Goal: Task Accomplishment & Management: Manage account settings

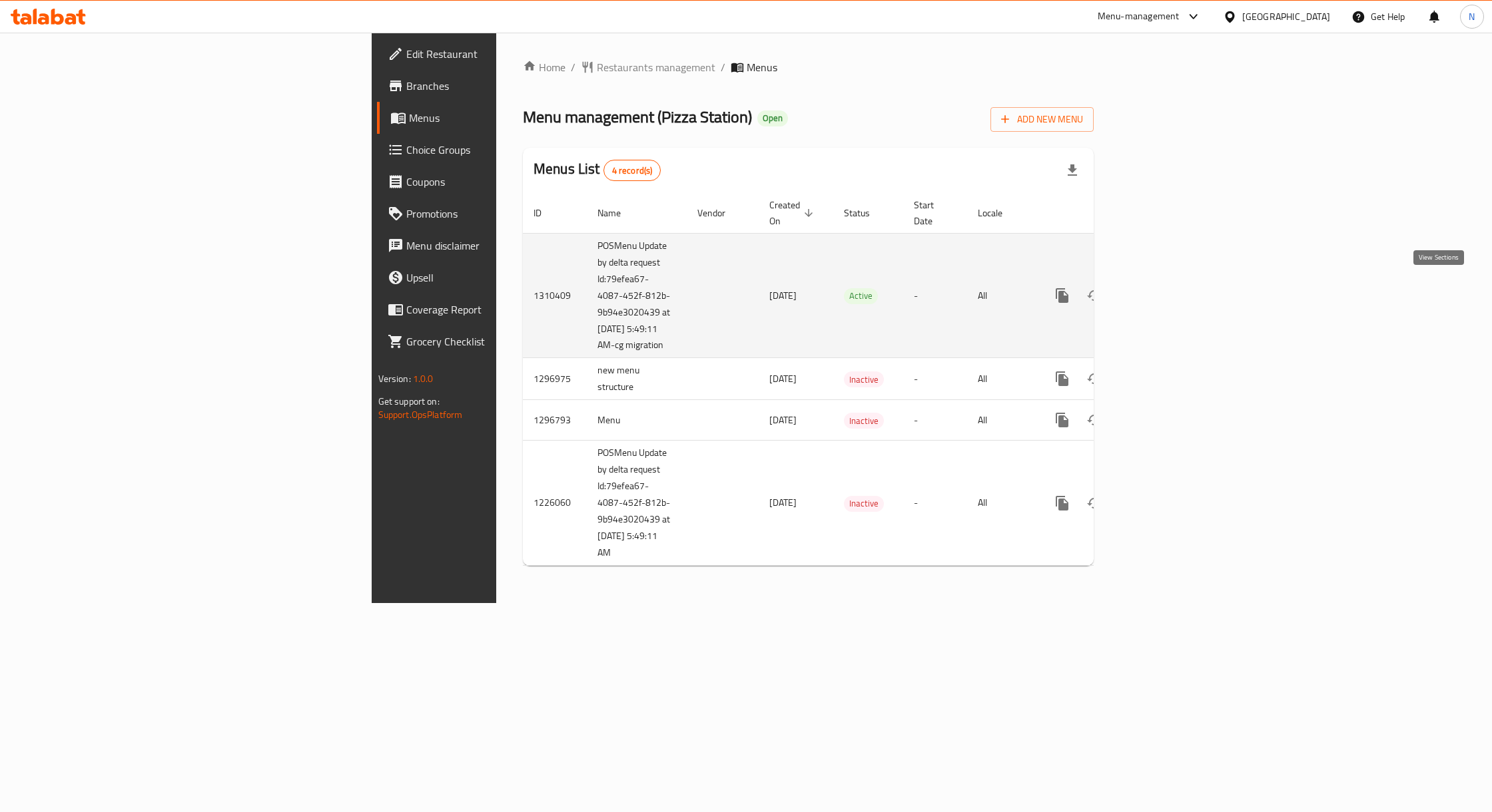
click at [1167, 288] on icon "enhanced table" at bounding box center [1159, 296] width 16 height 16
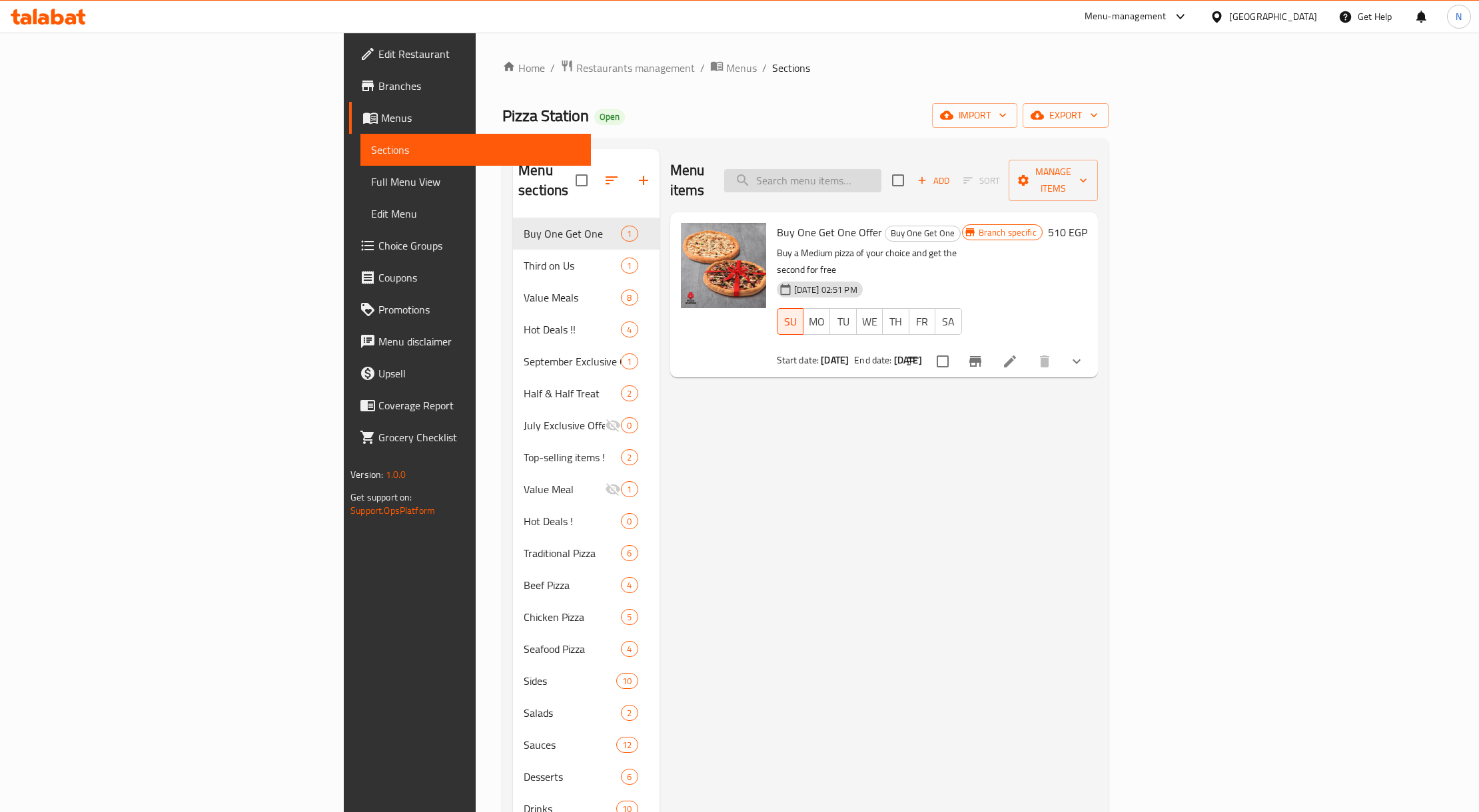
click at [882, 169] on input "search" at bounding box center [803, 181] width 157 height 23
paste input "نص ونص لارج"
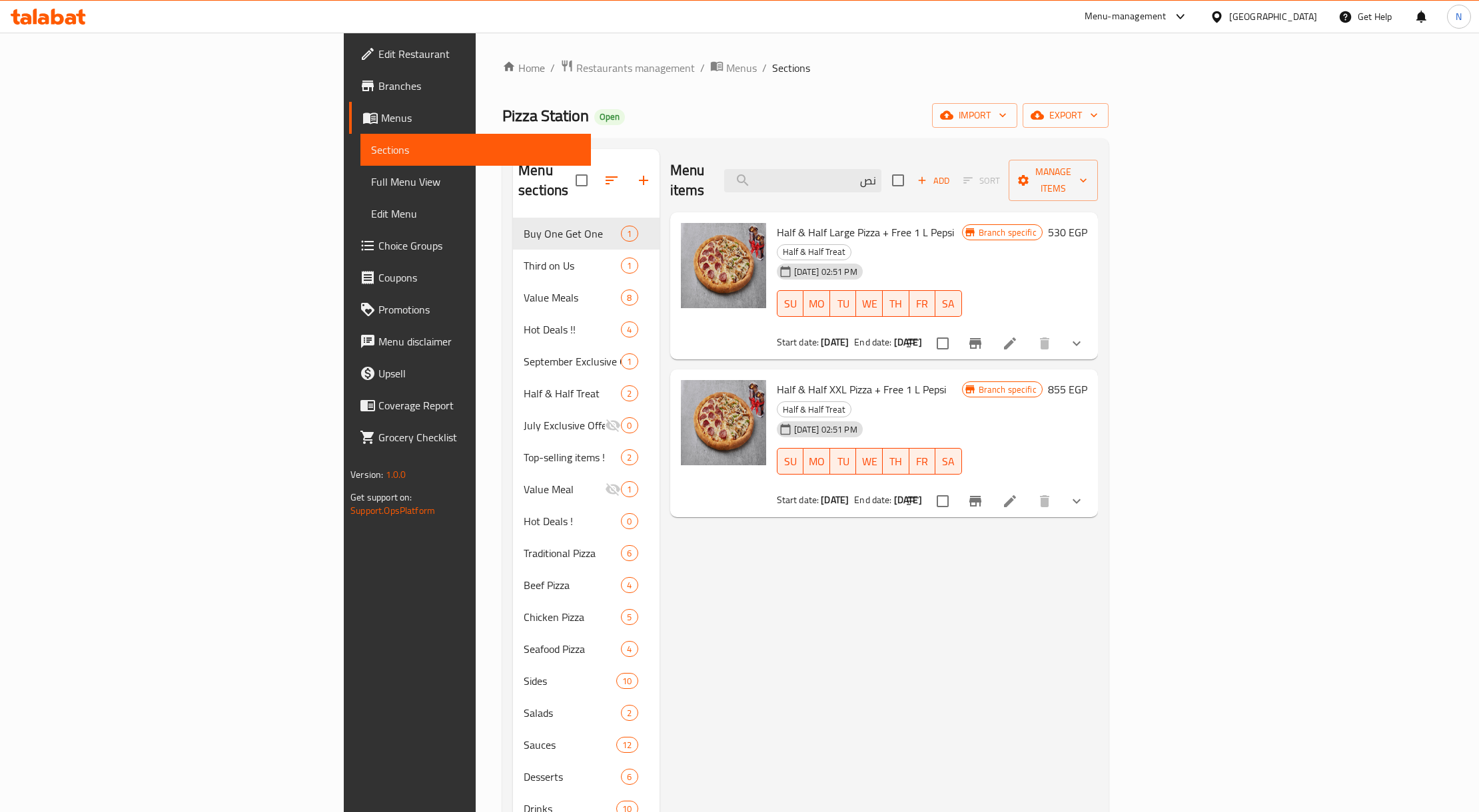
click at [777, 222] on span "Half & Half Large Pizza + Free 1 L Pepsi" at bounding box center [866, 232] width 177 height 20
drag, startPoint x: 703, startPoint y: 206, endPoint x: 747, endPoint y: 208, distance: 44.0
click at [777, 222] on span "Half & Half Large Pizza + Free 1 L Pepsi" at bounding box center [866, 232] width 177 height 20
click at [771, 218] on div "Half & Half Large Pizza + Free 1 L Pepsi Half & Half Treat 08-09-2025 02:51 PM …" at bounding box center [869, 286] width 196 height 137
click at [777, 222] on span "Half & Half Large Pizza + Free 1 L Pepsi" at bounding box center [866, 232] width 177 height 20
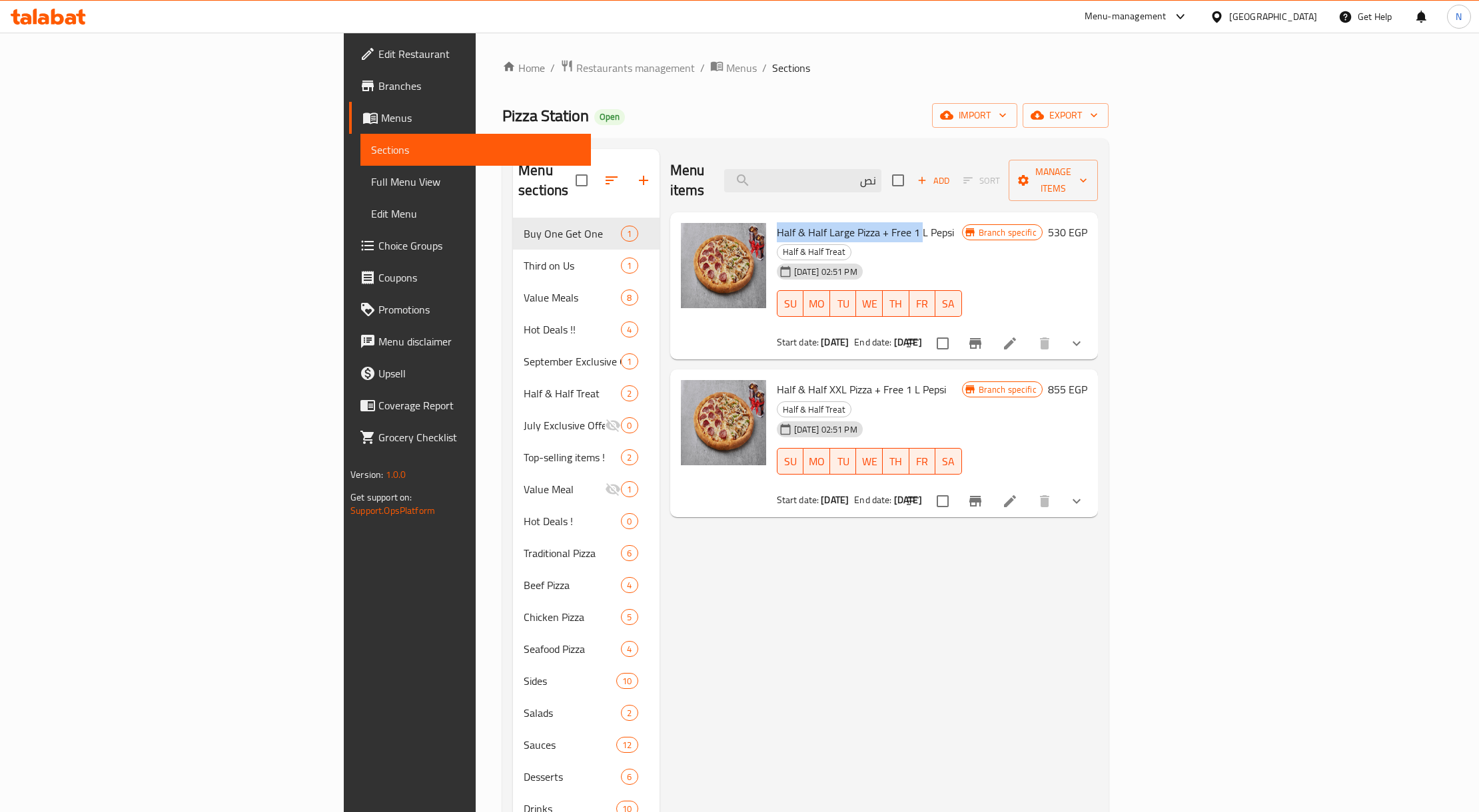
drag, startPoint x: 694, startPoint y: 206, endPoint x: 829, endPoint y: 212, distance: 135.1
click at [829, 222] on span "Half & Half Large Pizza + Free 1 L Pepsi" at bounding box center [866, 232] width 177 height 20
click at [787, 222] on span "Half & Half Large Pizza + Free 1 L Pepsi" at bounding box center [866, 232] width 177 height 20
click at [837, 222] on span "Half & Half Large Pizza + Free 1 L Pepsi" at bounding box center [866, 232] width 177 height 20
click at [991, 327] on button "Branch-specific-item" at bounding box center [975, 343] width 32 height 32
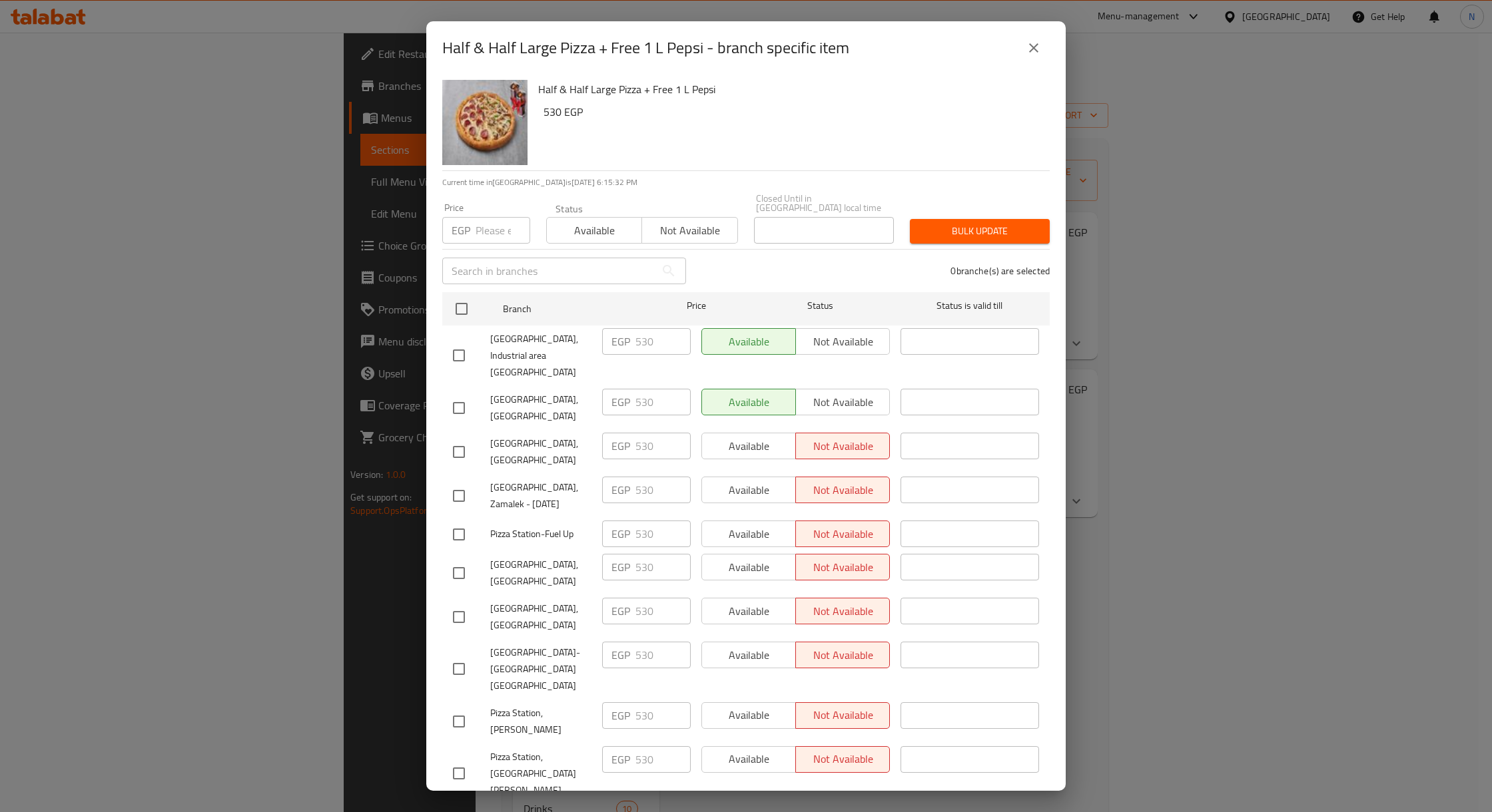
click at [1029, 37] on button "close" at bounding box center [1034, 48] width 32 height 32
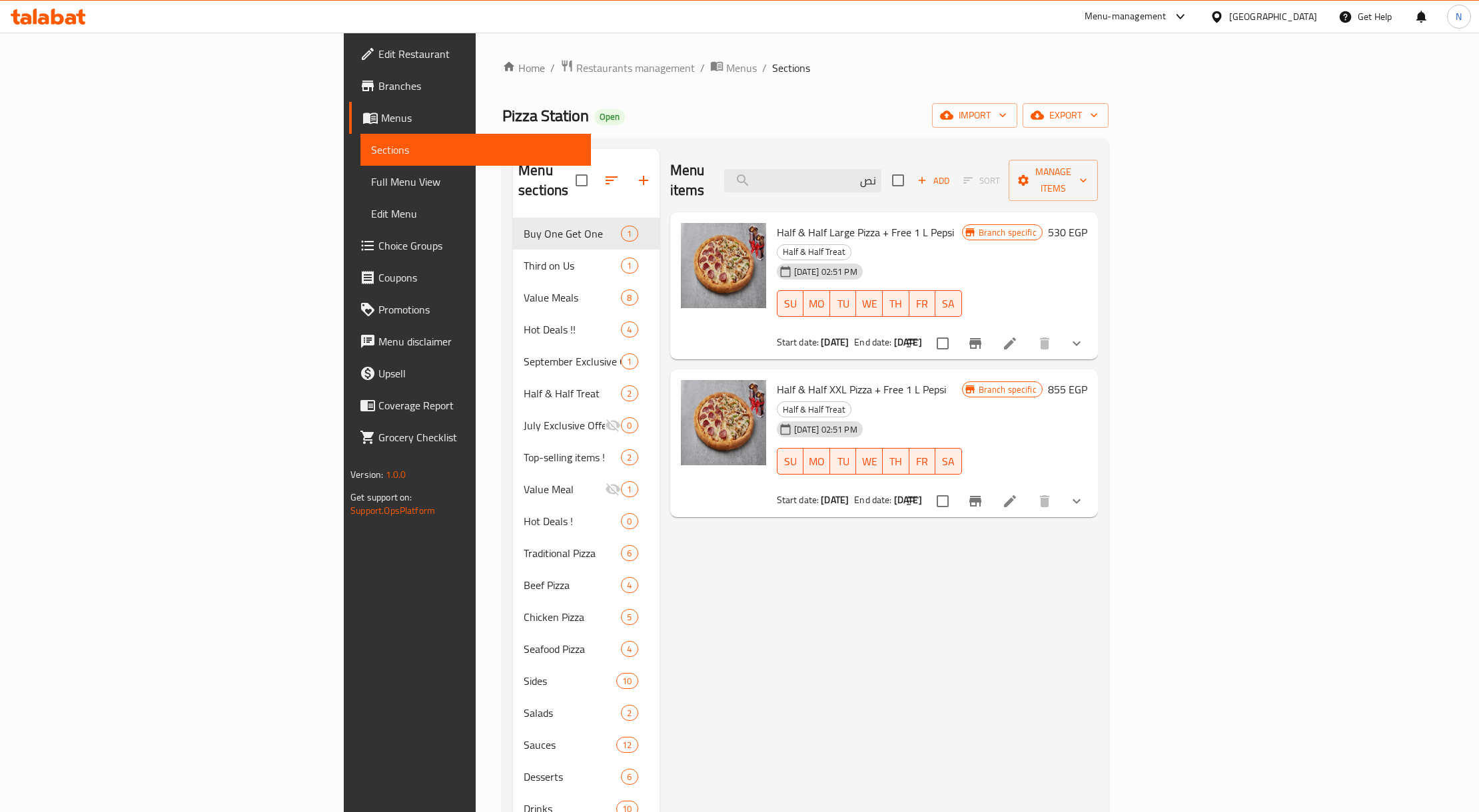
click at [777, 222] on span "Half & Half Large Pizza + Free 1 L Pepsi" at bounding box center [866, 232] width 177 height 20
click at [991, 327] on button "Branch-specific-item" at bounding box center [975, 343] width 32 height 32
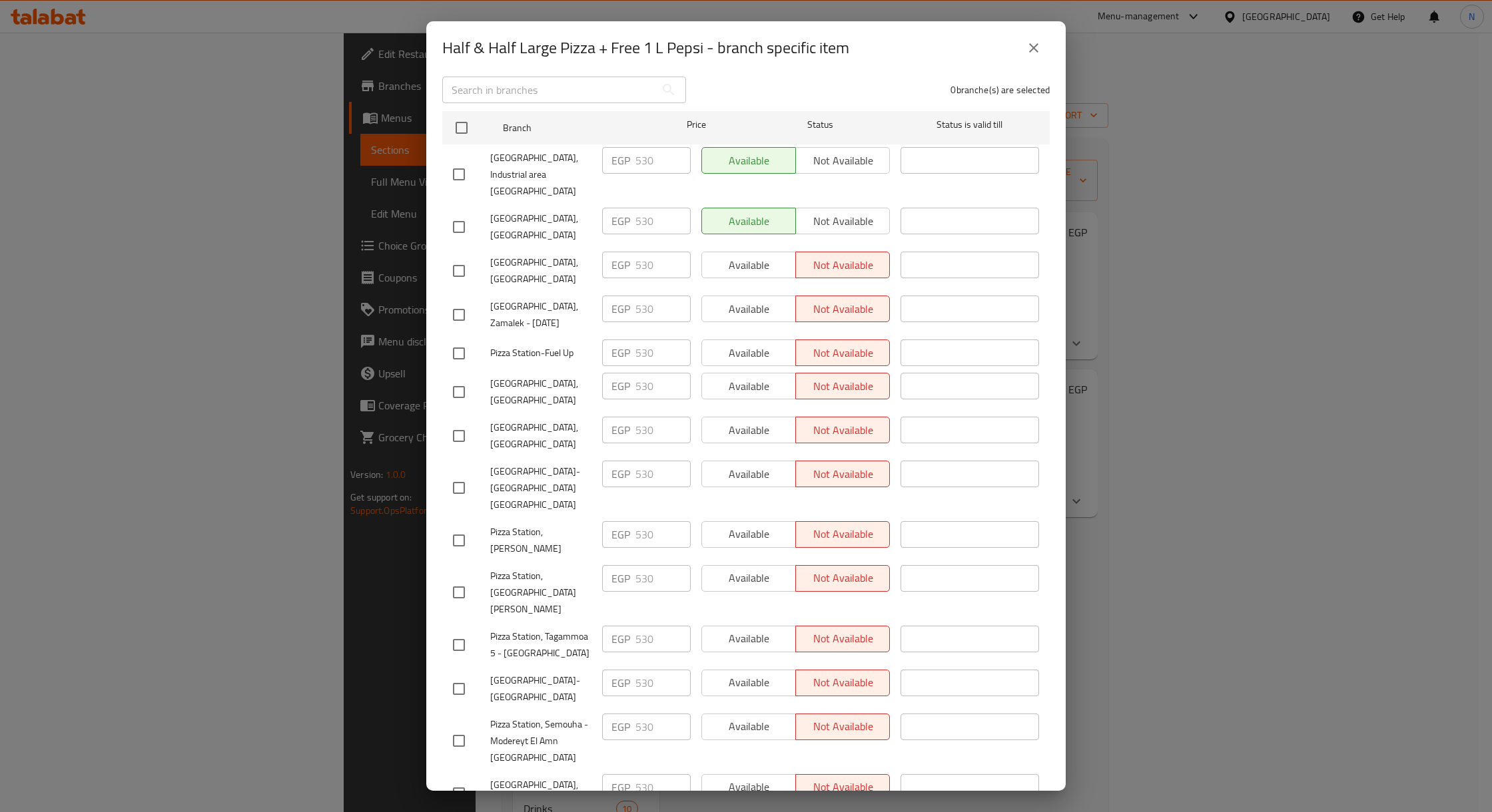
scroll to position [187, 0]
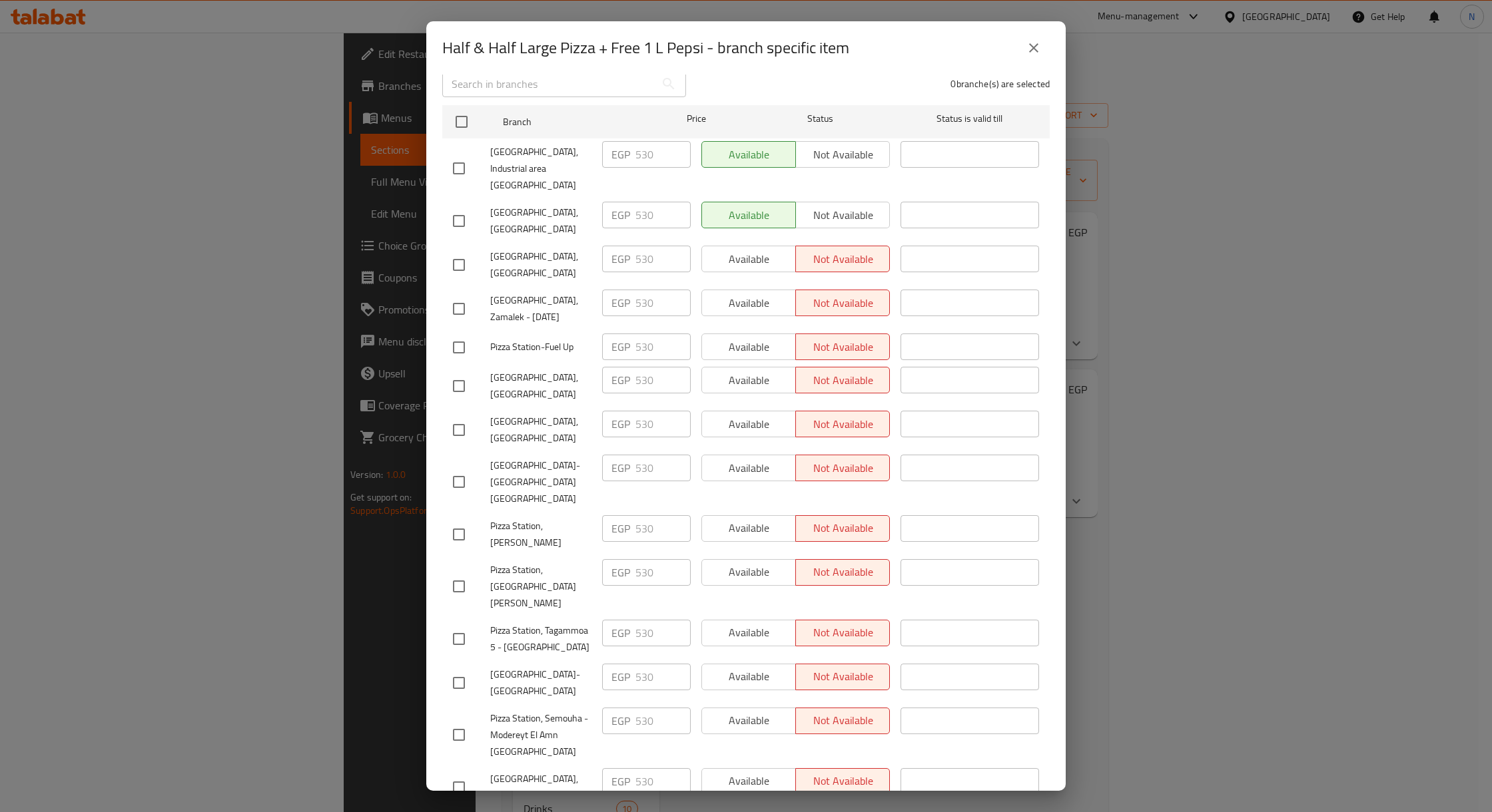
click at [543, 204] on span "Pizza Station,El Rehab City" at bounding box center [541, 221] width 101 height 33
drag, startPoint x: 543, startPoint y: 179, endPoint x: 550, endPoint y: 195, distance: 17.5
click at [550, 204] on span "Pizza Station,El Rehab City" at bounding box center [541, 221] width 101 height 33
copy span "El Rehab City"
click at [536, 196] on div "Pizza Station,El Rehab City" at bounding box center [522, 221] width 149 height 49
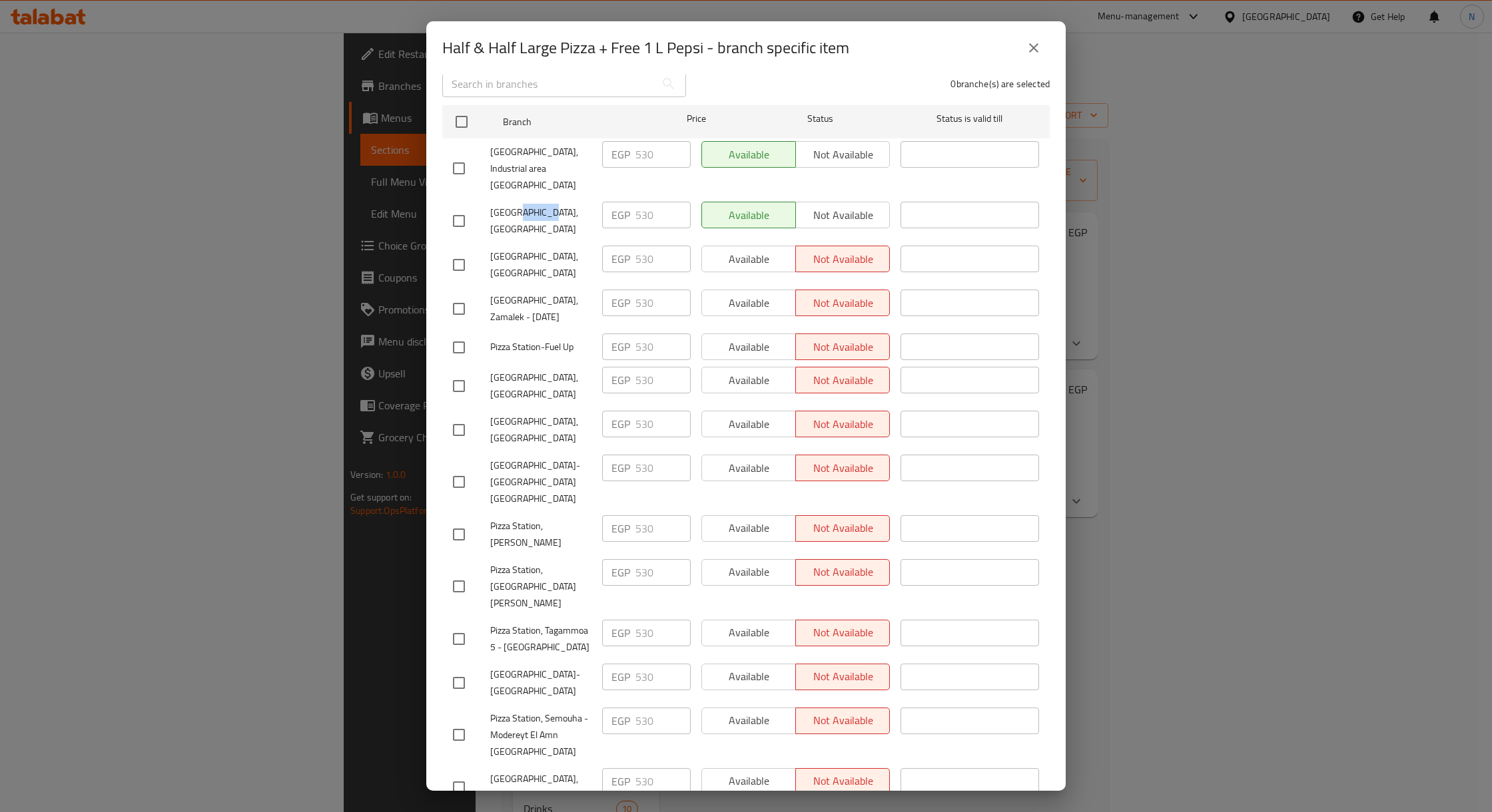
click at [536, 196] on div "Pizza Station,El Rehab City" at bounding box center [522, 221] width 149 height 49
click at [536, 160] on span "Pizza Station, Industrial area New cairo" at bounding box center [541, 168] width 101 height 50
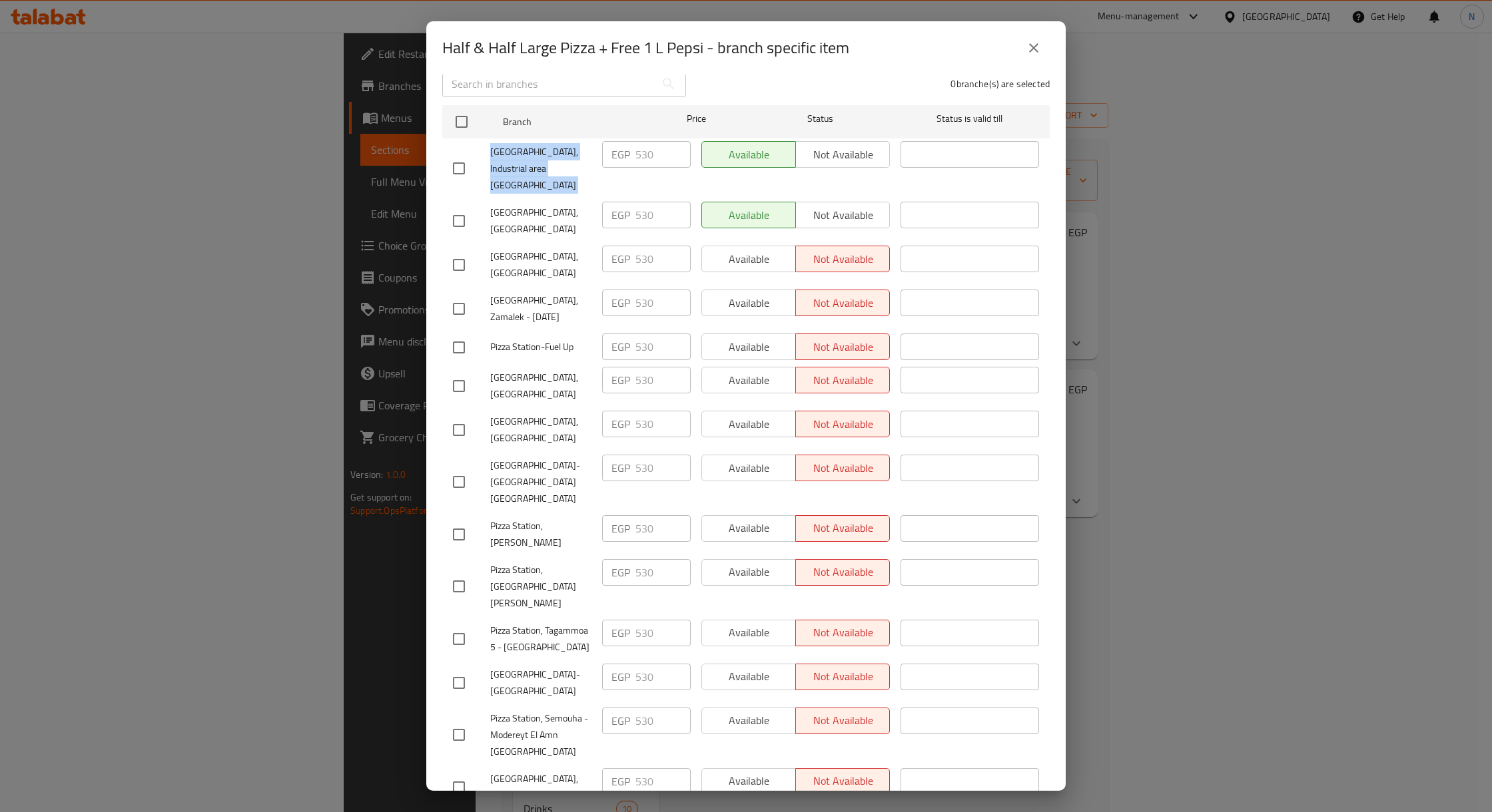
copy span "Pizza Station, Industrial area New cairo"
click at [353, 360] on div "Half & Half Large Pizza + Free 1 L Pepsi - branch specific item Half & Half Lar…" at bounding box center [746, 406] width 1492 height 812
click at [1027, 39] on button "close" at bounding box center [1034, 48] width 32 height 32
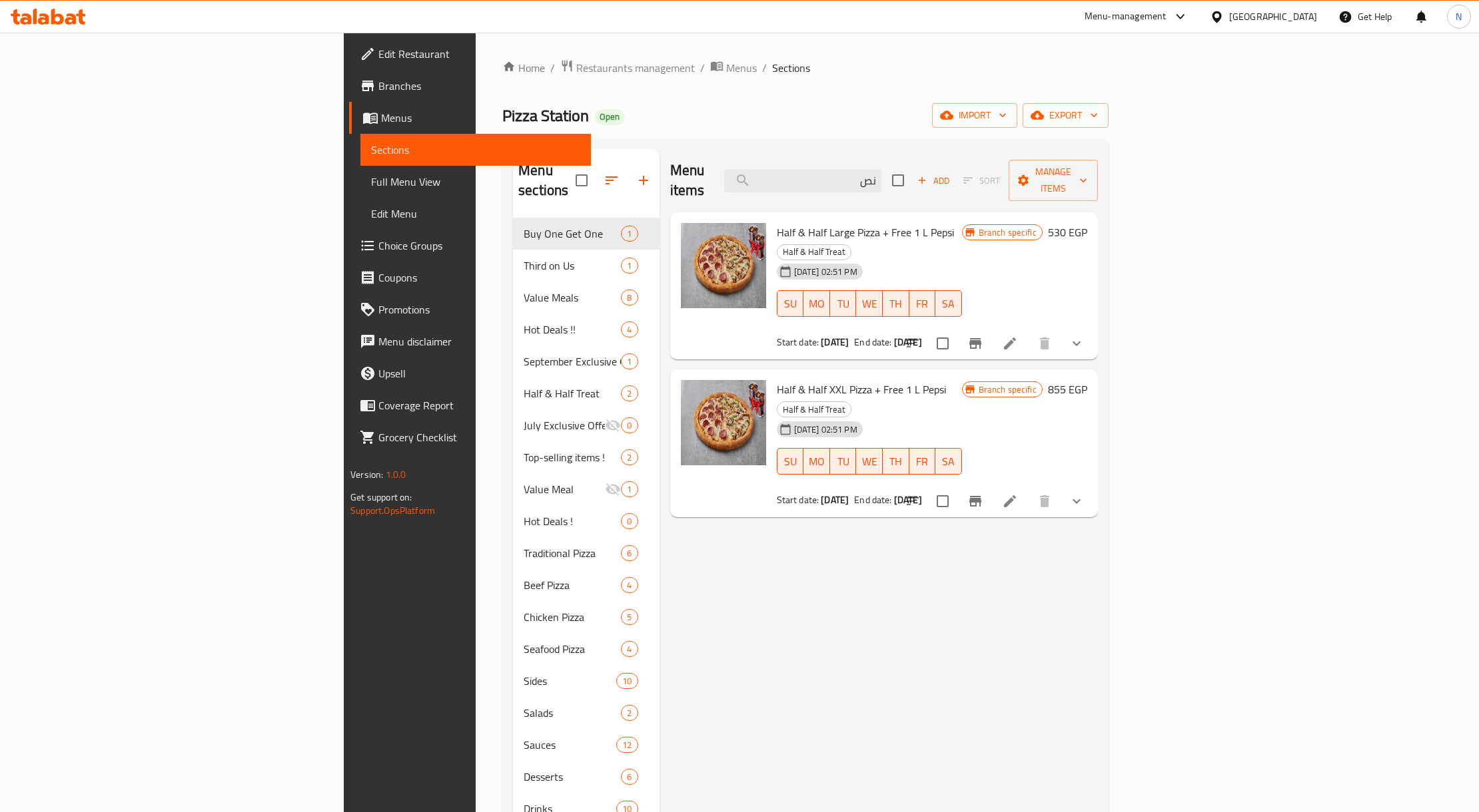
click at [976, 185] on div "Menu items نص Add Sort Manage items" at bounding box center [884, 181] width 428 height 63
click at [777, 222] on span "Half & Half Large Pizza + Free 1 L Pepsi" at bounding box center [866, 232] width 177 height 20
click at [846, 222] on span "Half & Half Large Pizza + Free 1 L Pepsi" at bounding box center [866, 232] width 177 height 20
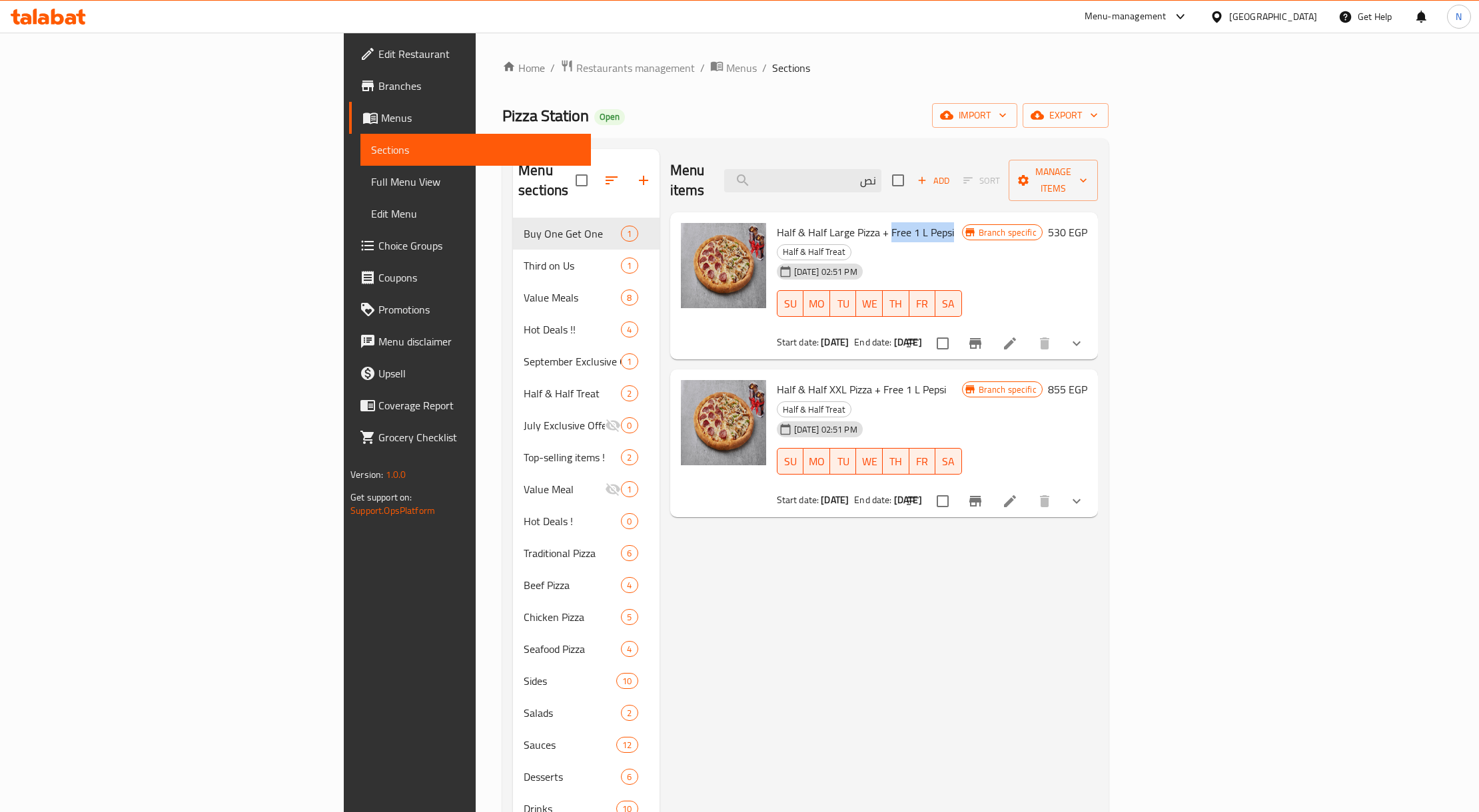
drag, startPoint x: 846, startPoint y: 209, endPoint x: 812, endPoint y: 213, distance: 34.2
click at [812, 222] on span "Half & Half Large Pizza + Free 1 L Pepsi" at bounding box center [866, 232] width 177 height 20
drag, startPoint x: 812, startPoint y: 213, endPoint x: 869, endPoint y: 222, distance: 57.7
click at [869, 222] on div "Half & Half Large Pizza + Free 1 L Pepsi Half & Half Treat 08-09-2025 02:51 PM …" at bounding box center [869, 286] width 196 height 137
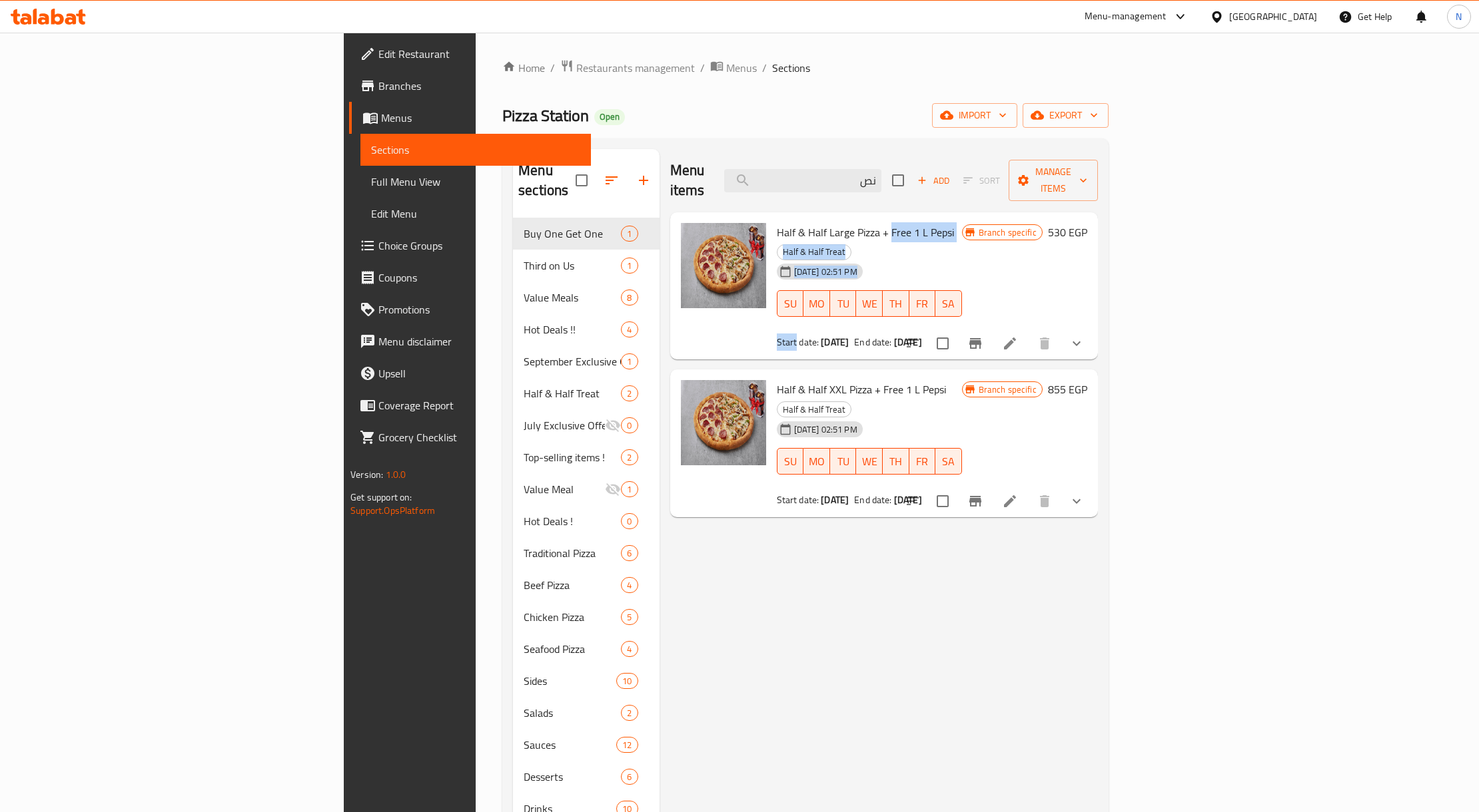
click at [967, 258] on div "08-09-2025 02:51 PM SU MO TU WE TH FR SA" at bounding box center [869, 294] width 196 height 72
click at [991, 327] on button "Branch-specific-item" at bounding box center [975, 343] width 32 height 32
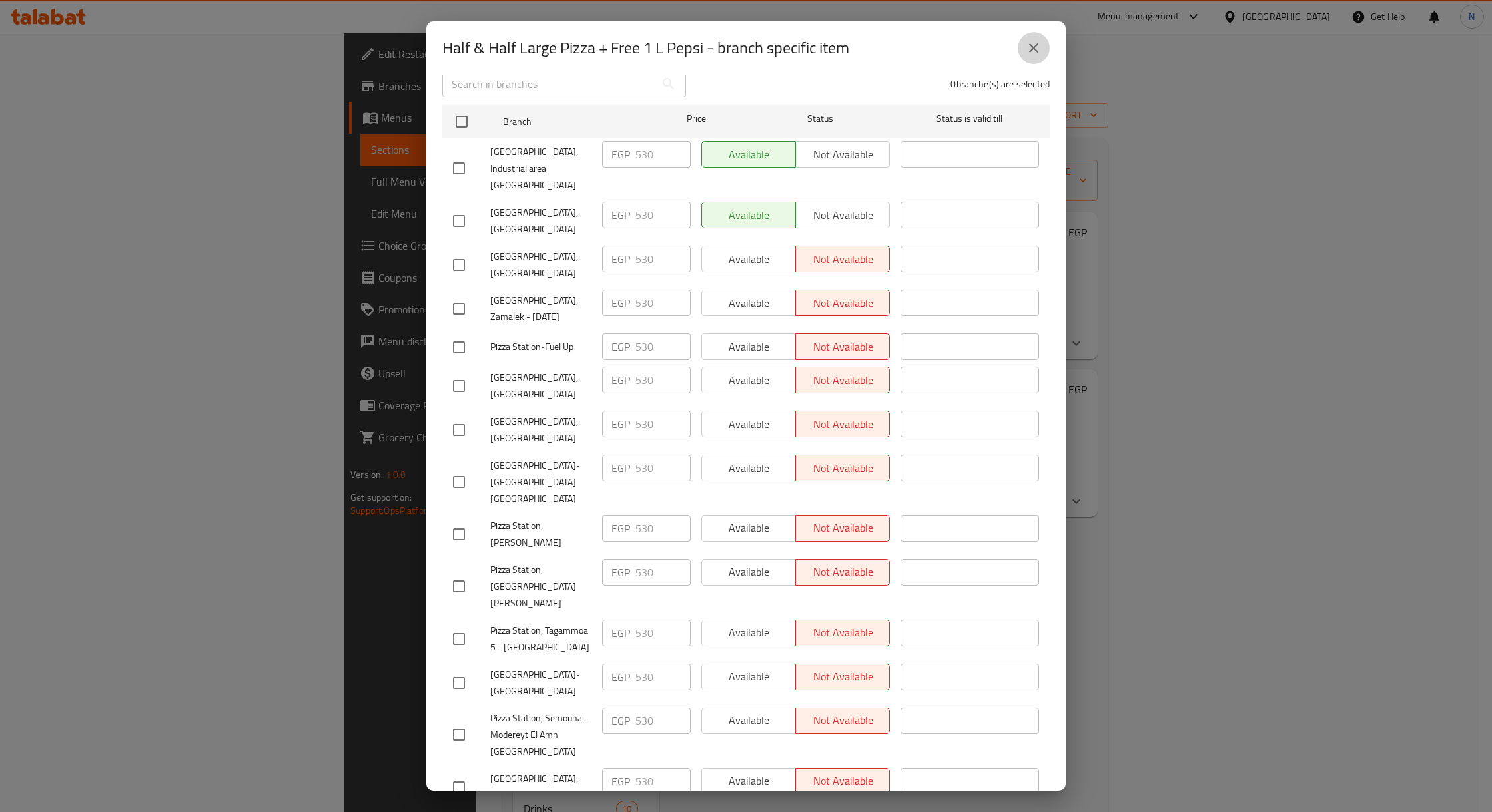
click at [1029, 48] on icon "close" at bounding box center [1034, 48] width 16 height 16
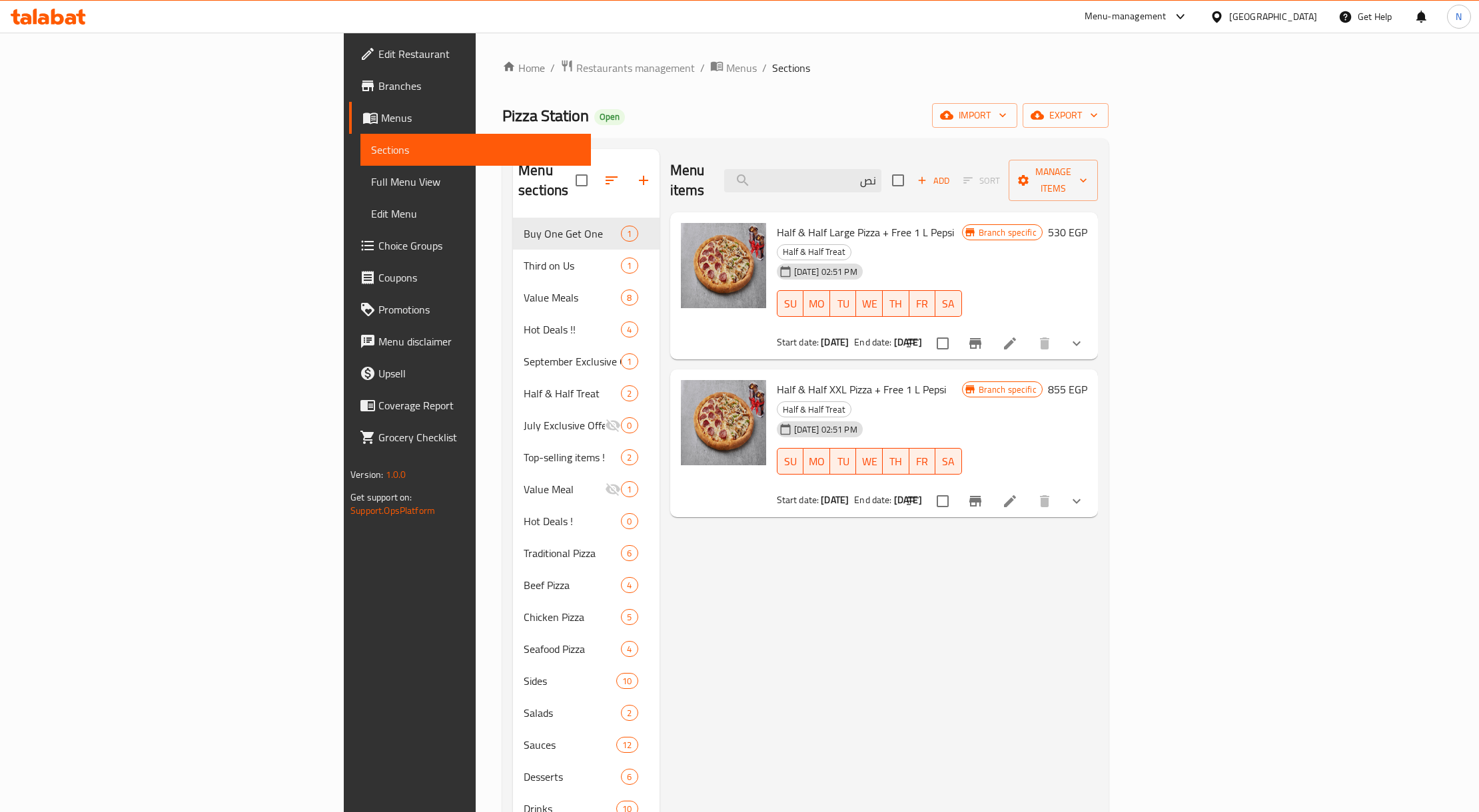
click at [1098, 174] on div "Menu items نص Add Sort Manage items" at bounding box center [884, 181] width 428 height 63
click at [991, 485] on button "Branch-specific-item" at bounding box center [975, 501] width 32 height 32
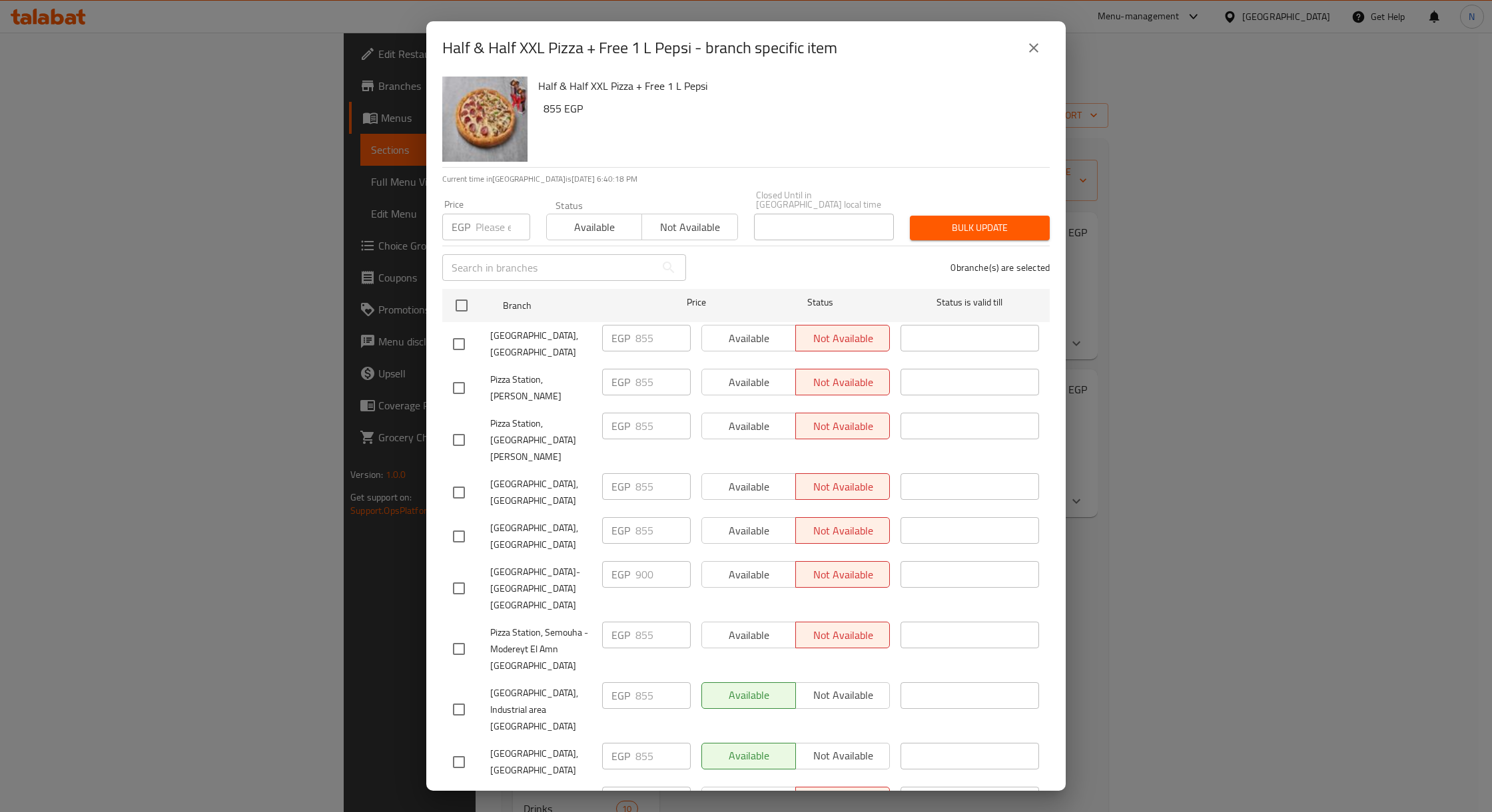
scroll to position [0, 0]
click at [1030, 43] on icon "close" at bounding box center [1033, 48] width 9 height 9
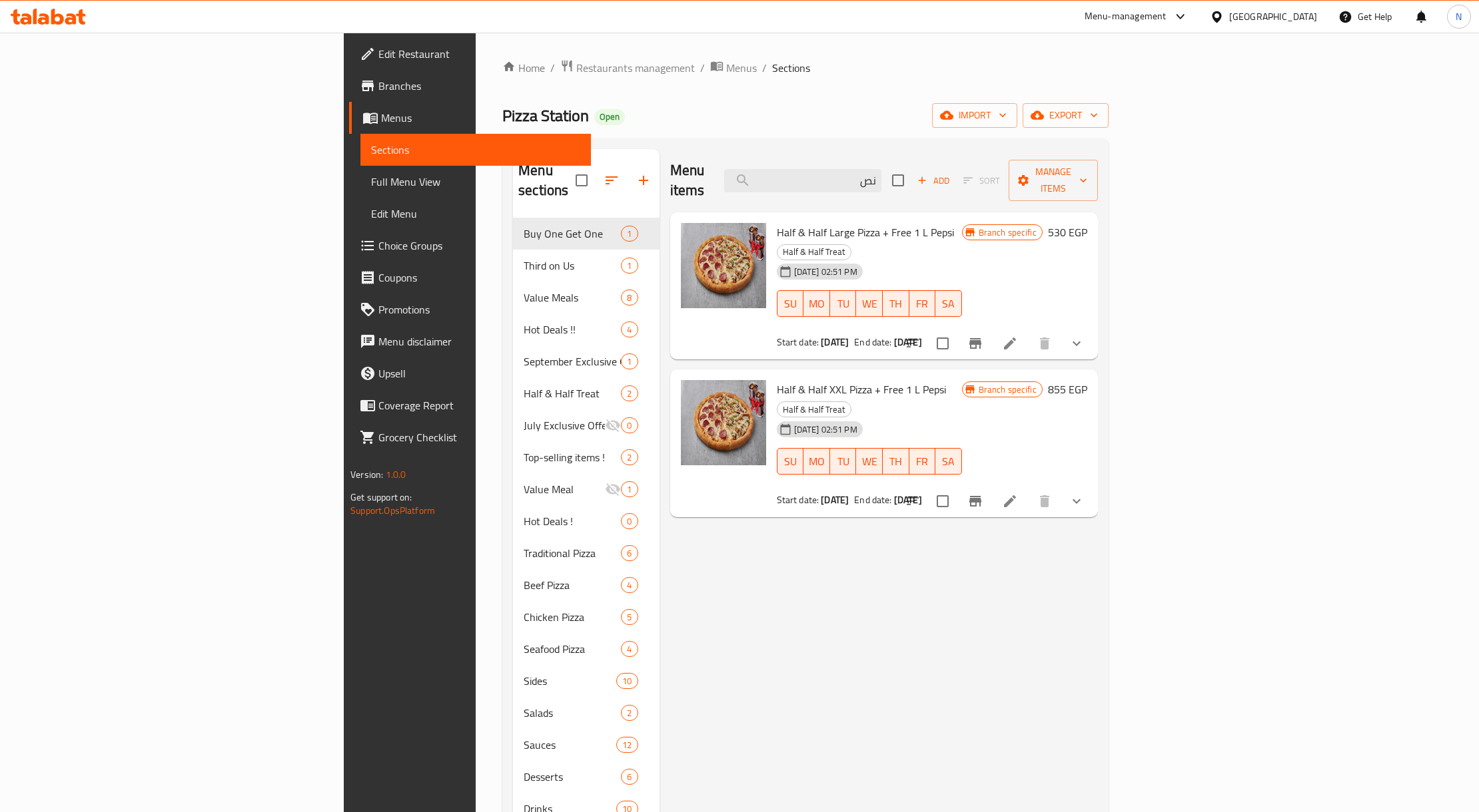
click at [1098, 169] on div "Menu items نص Add Sort Manage items" at bounding box center [884, 181] width 428 height 63
click at [1092, 327] on div at bounding box center [994, 343] width 196 height 32
click at [991, 327] on button "Branch-specific-item" at bounding box center [975, 343] width 32 height 32
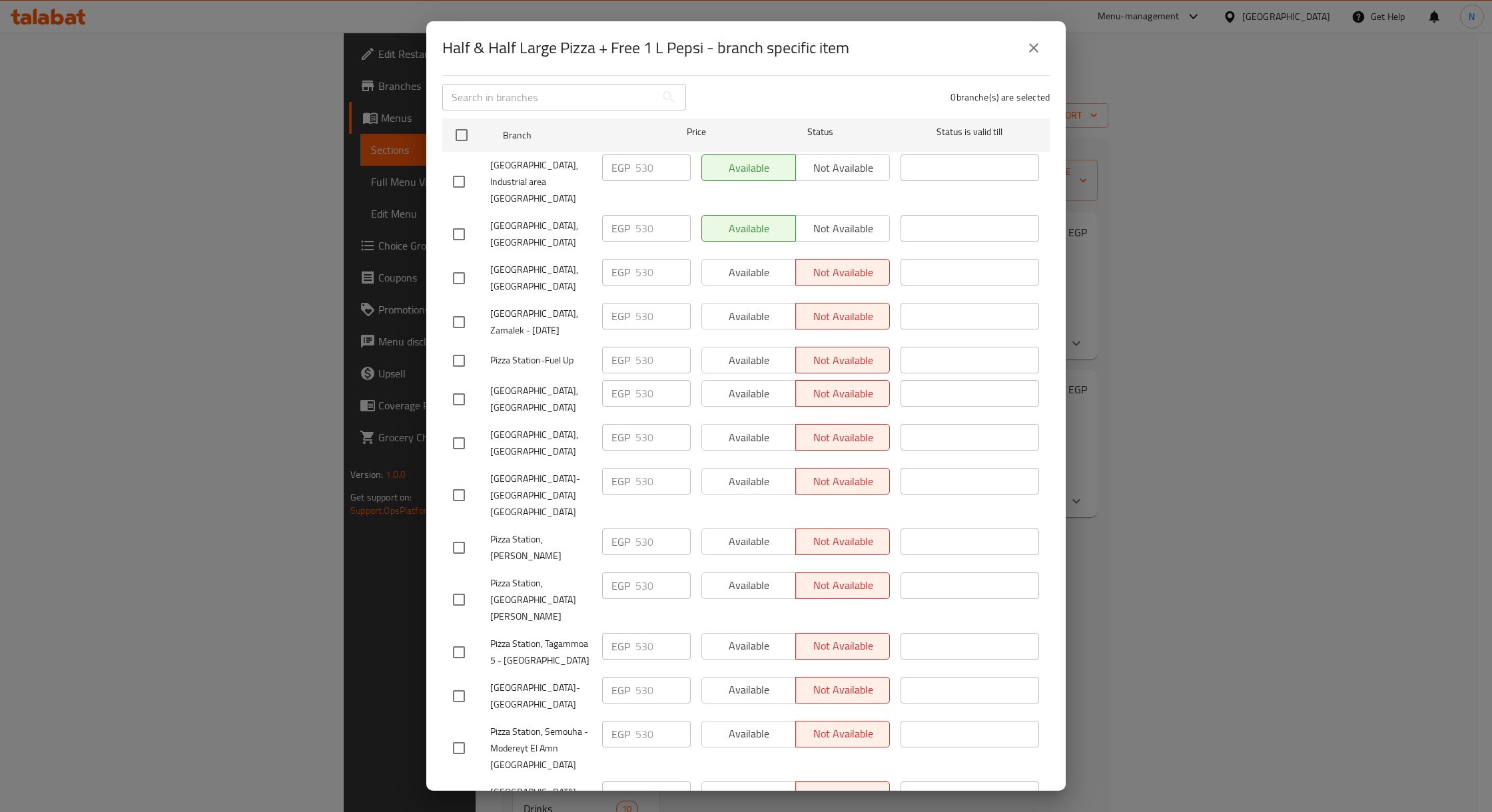
scroll to position [187, 0]
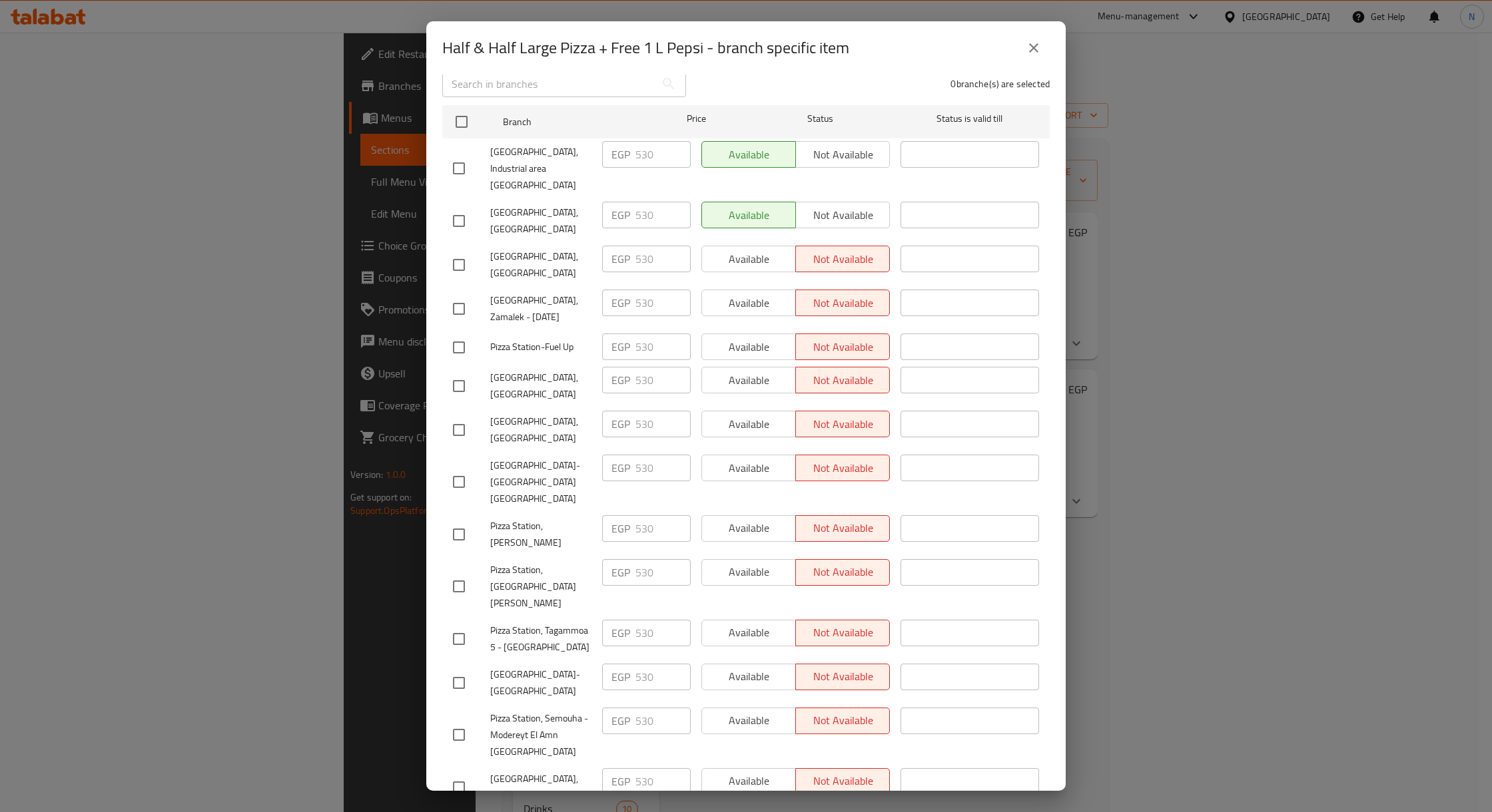
click at [1029, 43] on icon "close" at bounding box center [1034, 48] width 16 height 16
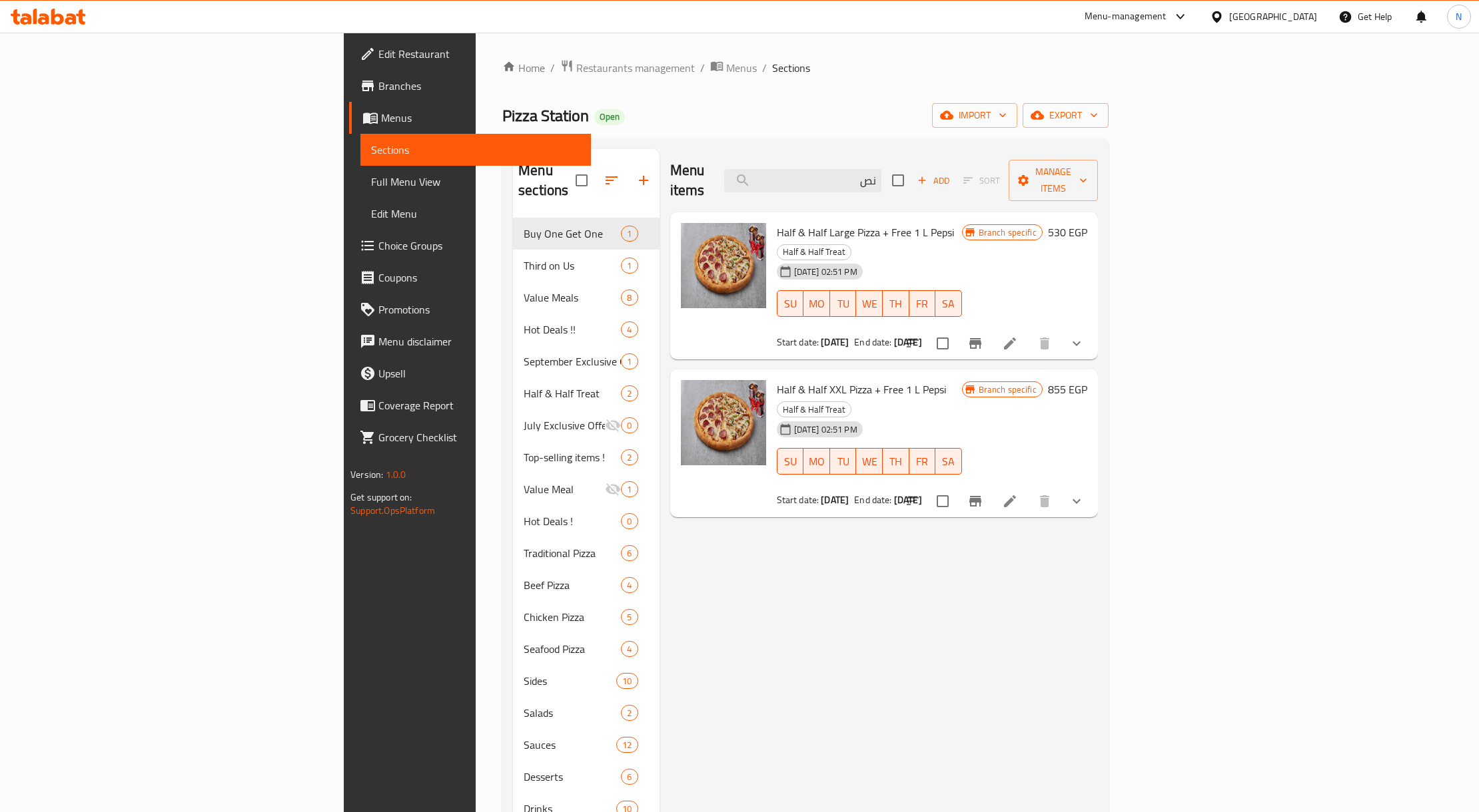
click at [962, 223] on h6 "Half & Half Large Pizza + Free 1 L Pepsi Half & Half Treat" at bounding box center [869, 242] width 185 height 37
drag, startPoint x: 1220, startPoint y: 211, endPoint x: 771, endPoint y: 193, distance: 449.4
click at [771, 213] on div "Half & Half Large Pizza + Free 1 L Pepsi Half & Half Treat 08-09-2025 02:51 PM …" at bounding box center [884, 286] width 428 height 148
click at [715, 182] on div "Menu items نص Add Sort Manage items" at bounding box center [884, 181] width 428 height 63
click at [842, 222] on span "Half & Half Large Pizza + Free 1 L Pepsi" at bounding box center [866, 232] width 177 height 20
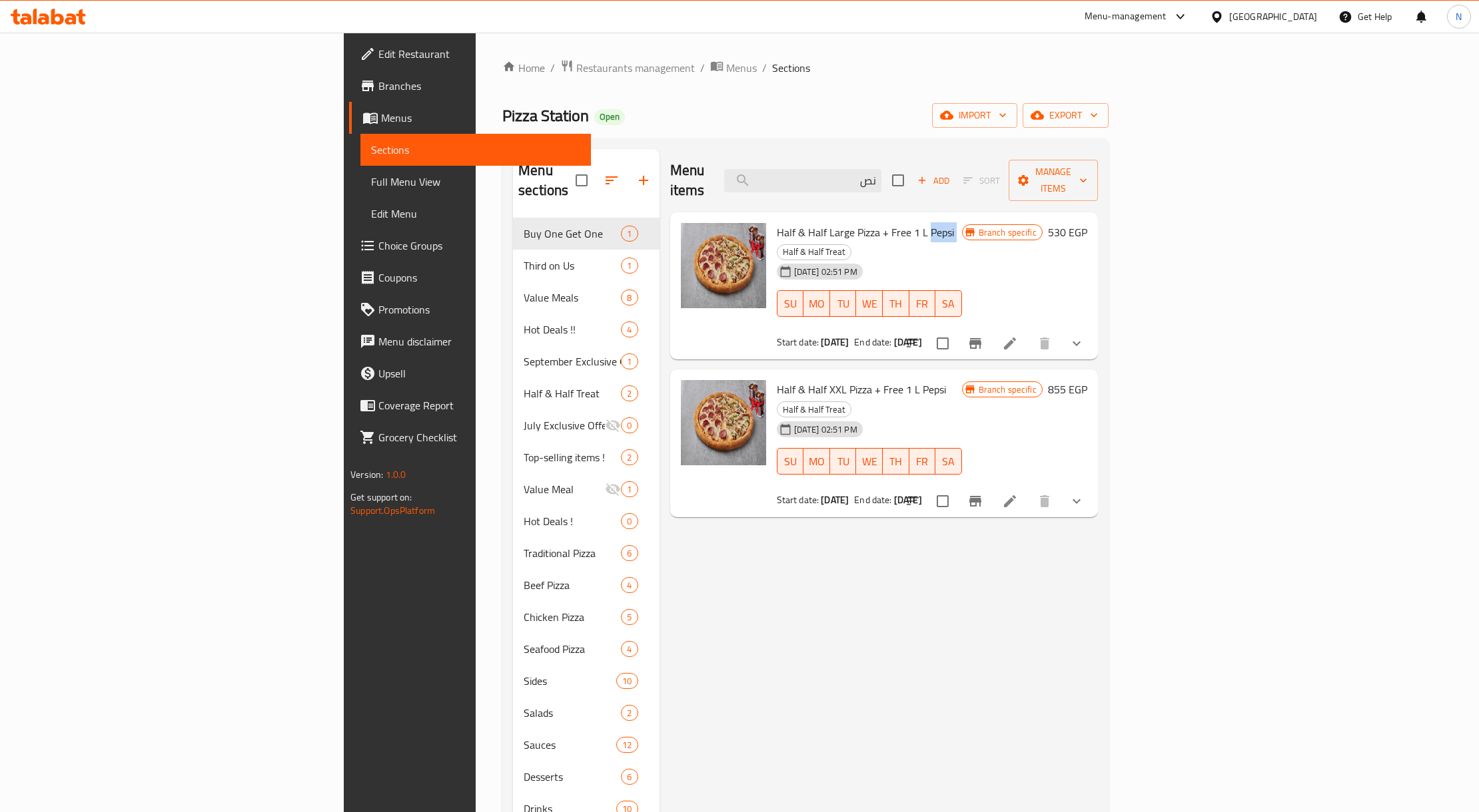
click at [842, 222] on span "Half & Half Large Pizza + Free 1 L Pepsi" at bounding box center [866, 232] width 177 height 20
click at [805, 222] on span "Half & Half Large Pizza + Free 1 L Pepsi" at bounding box center [866, 232] width 177 height 20
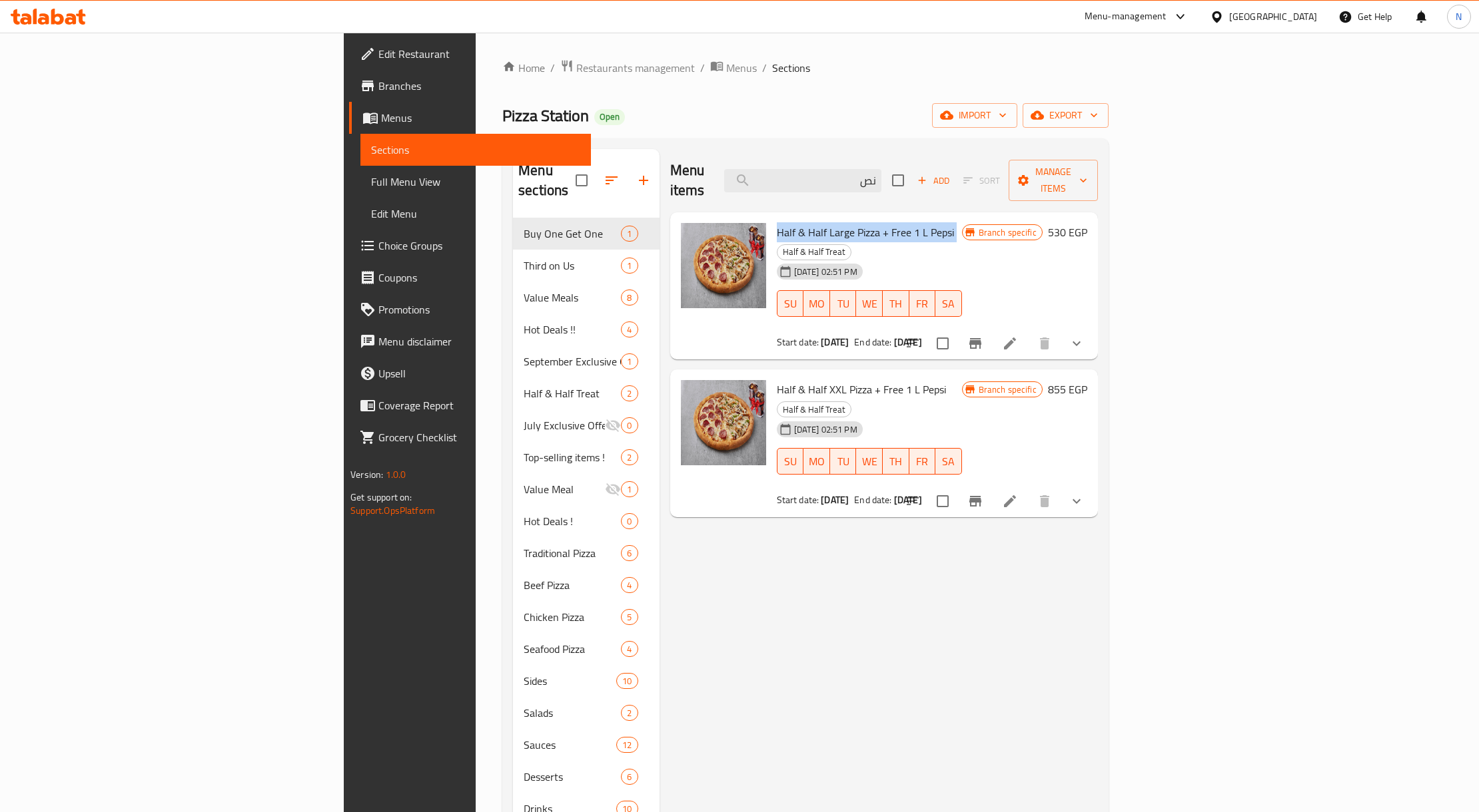
click at [983, 335] on icon "Branch-specific-item" at bounding box center [975, 343] width 16 height 16
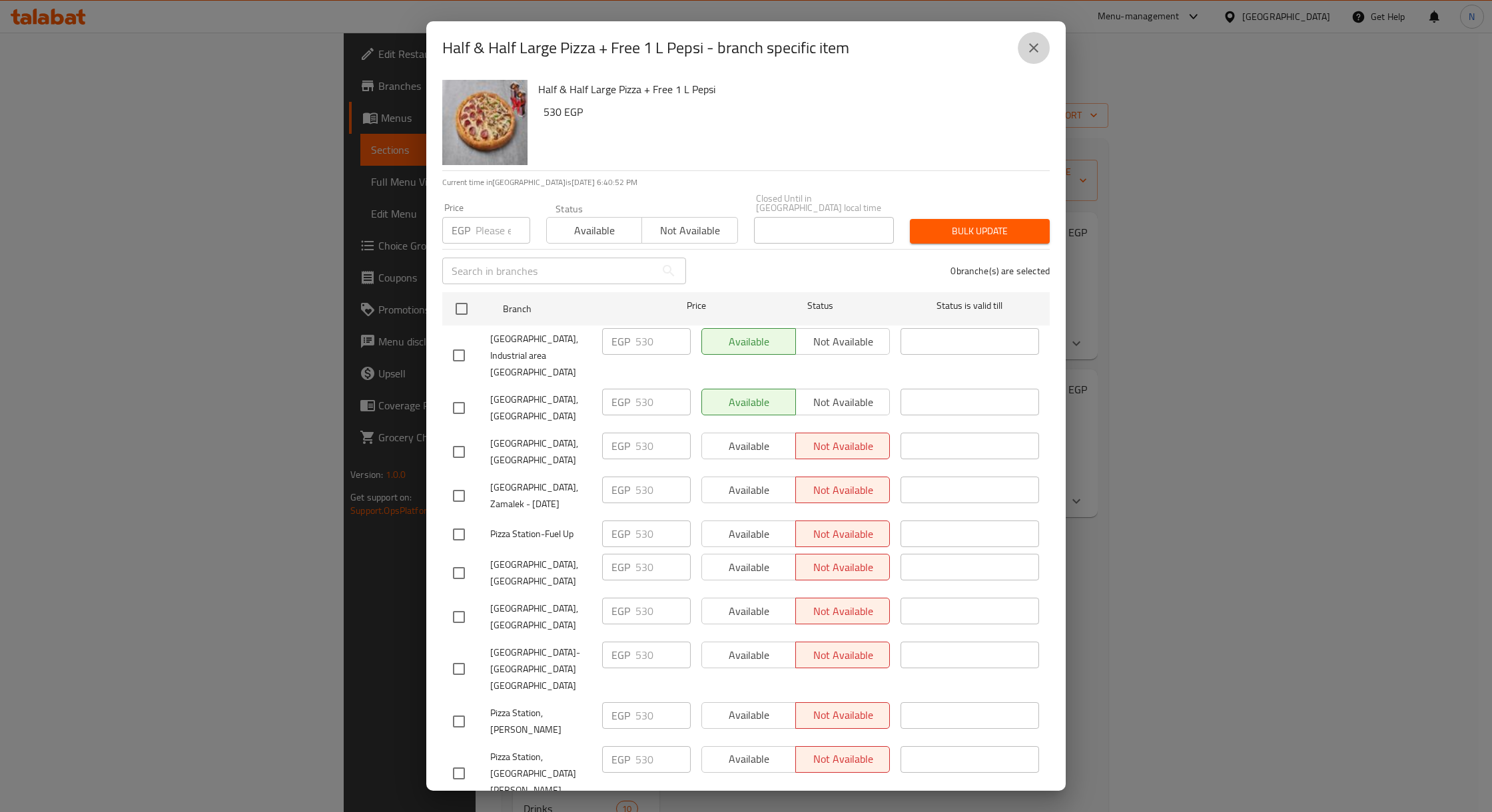
click at [1037, 46] on icon "close" at bounding box center [1034, 48] width 16 height 16
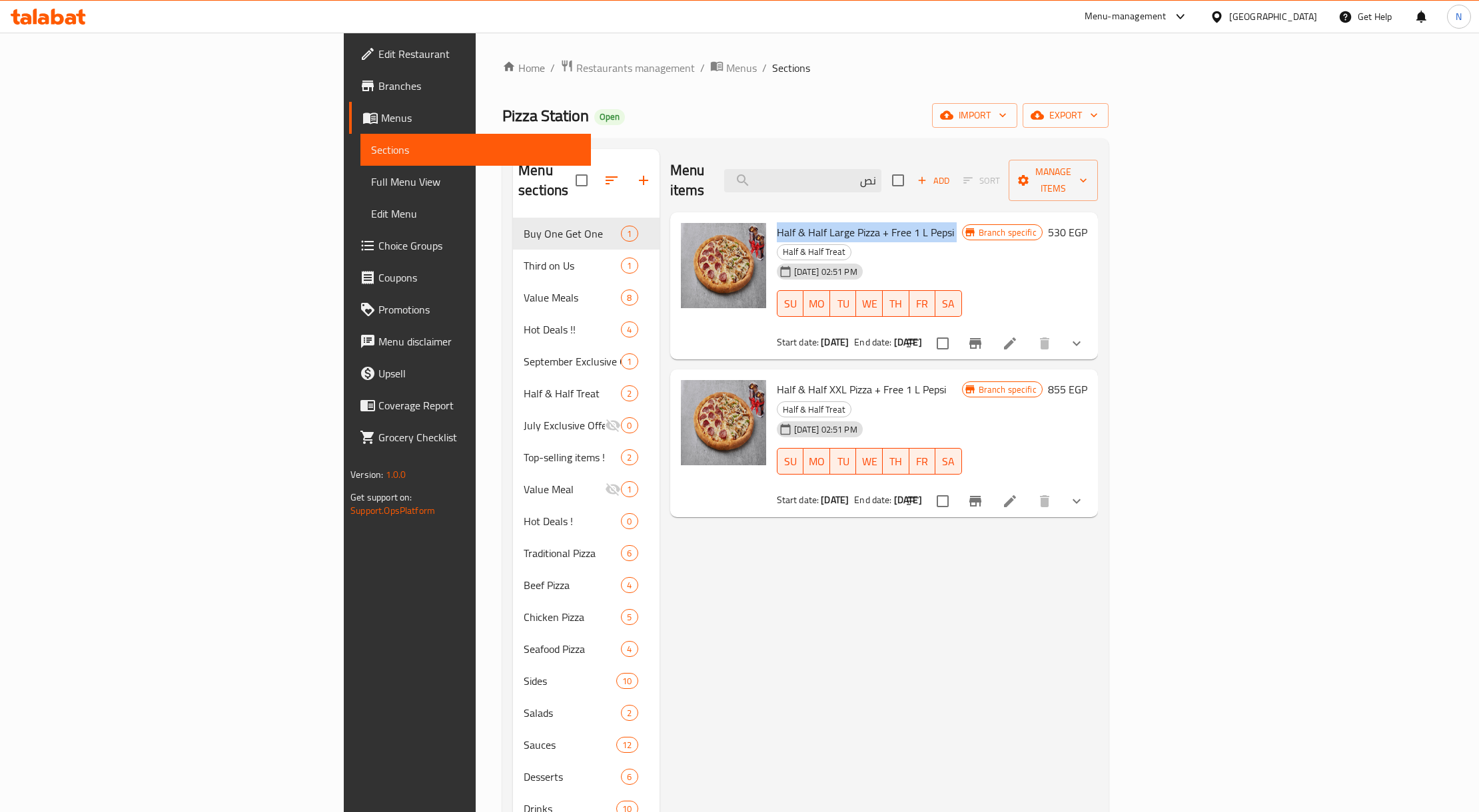
click at [981, 338] on icon "Branch-specific-item" at bounding box center [975, 343] width 12 height 11
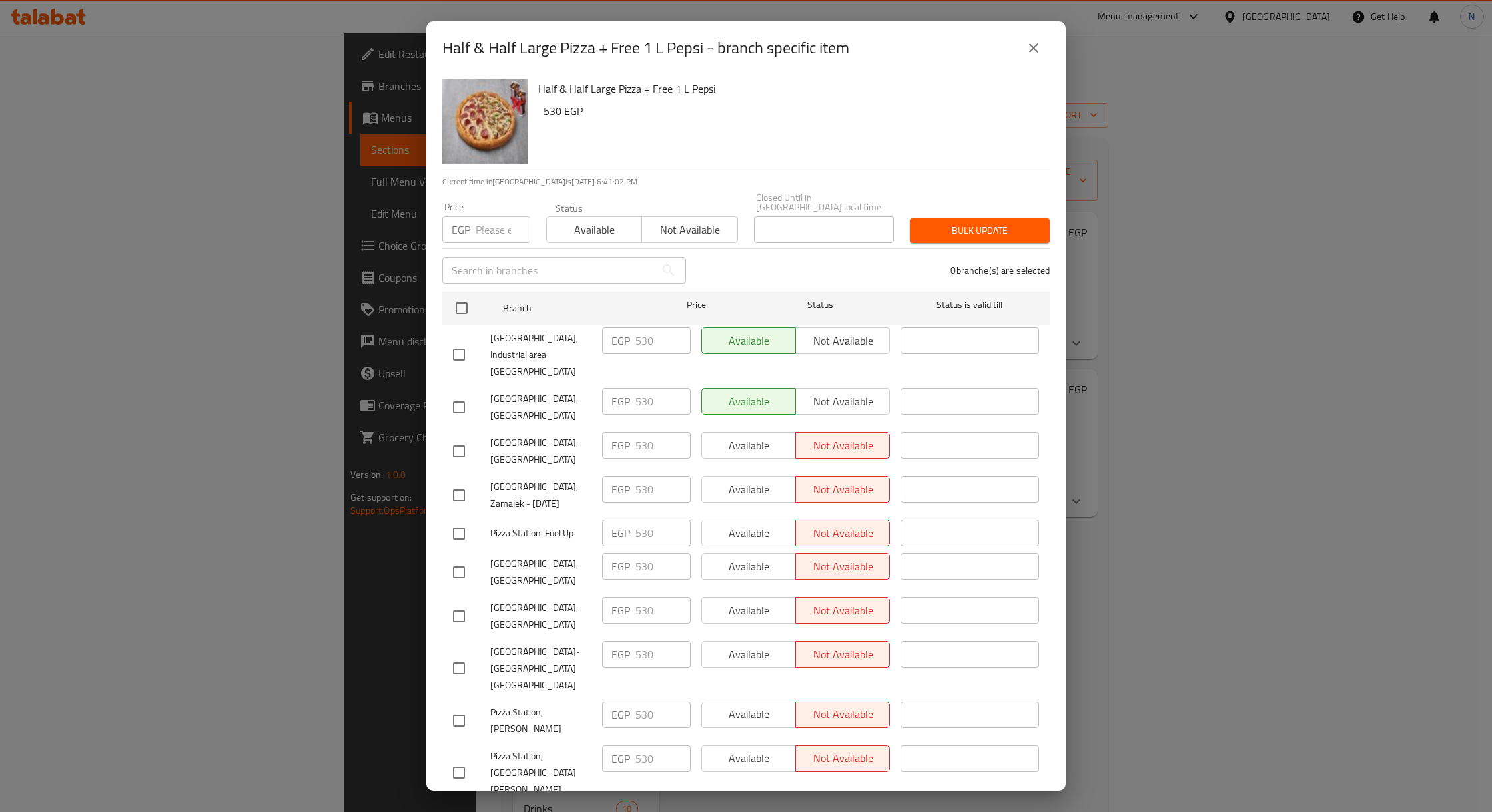
scroll to position [0, 0]
click at [1032, 38] on button "close" at bounding box center [1034, 48] width 32 height 32
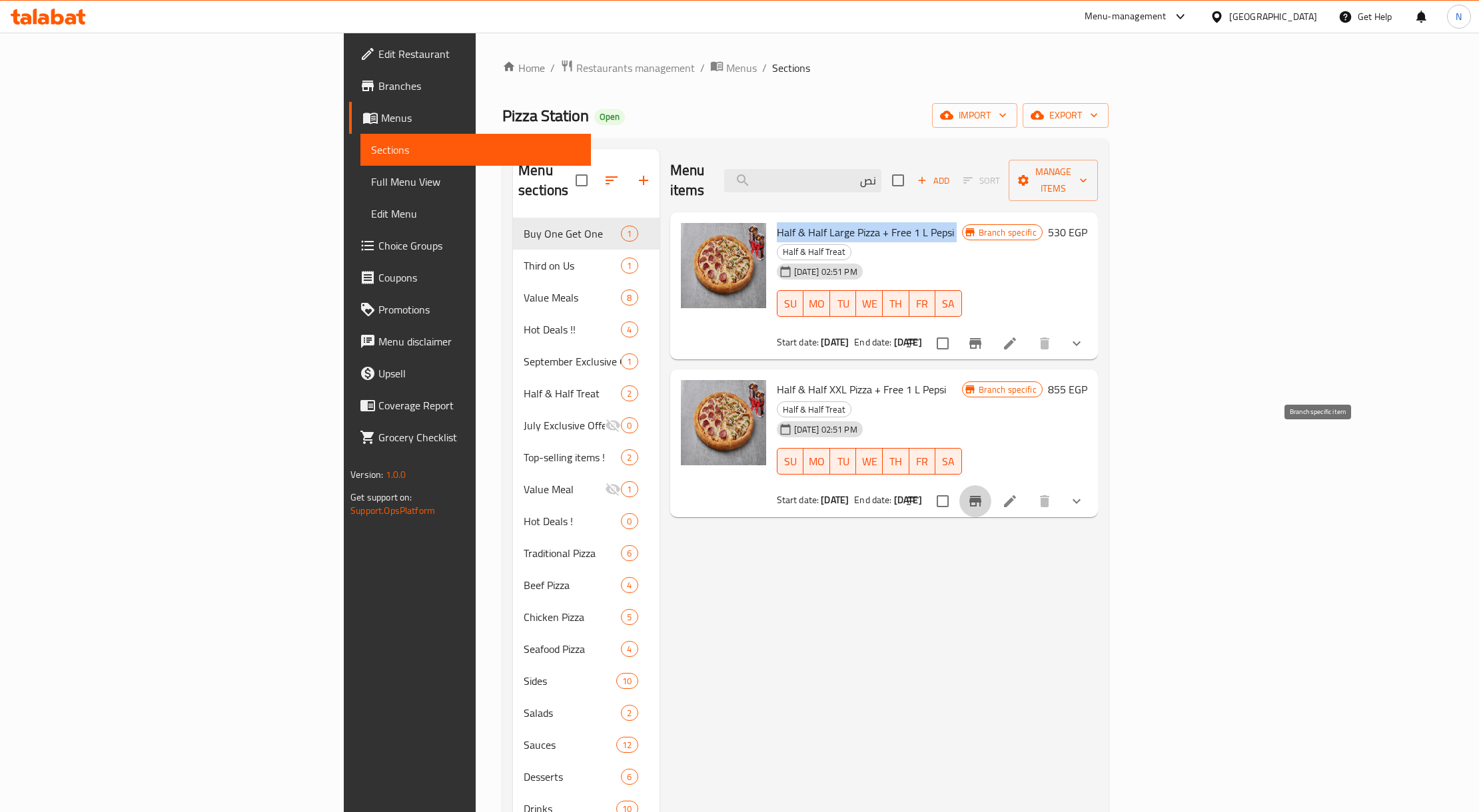
click at [981, 496] on icon "Branch-specific-item" at bounding box center [975, 501] width 12 height 11
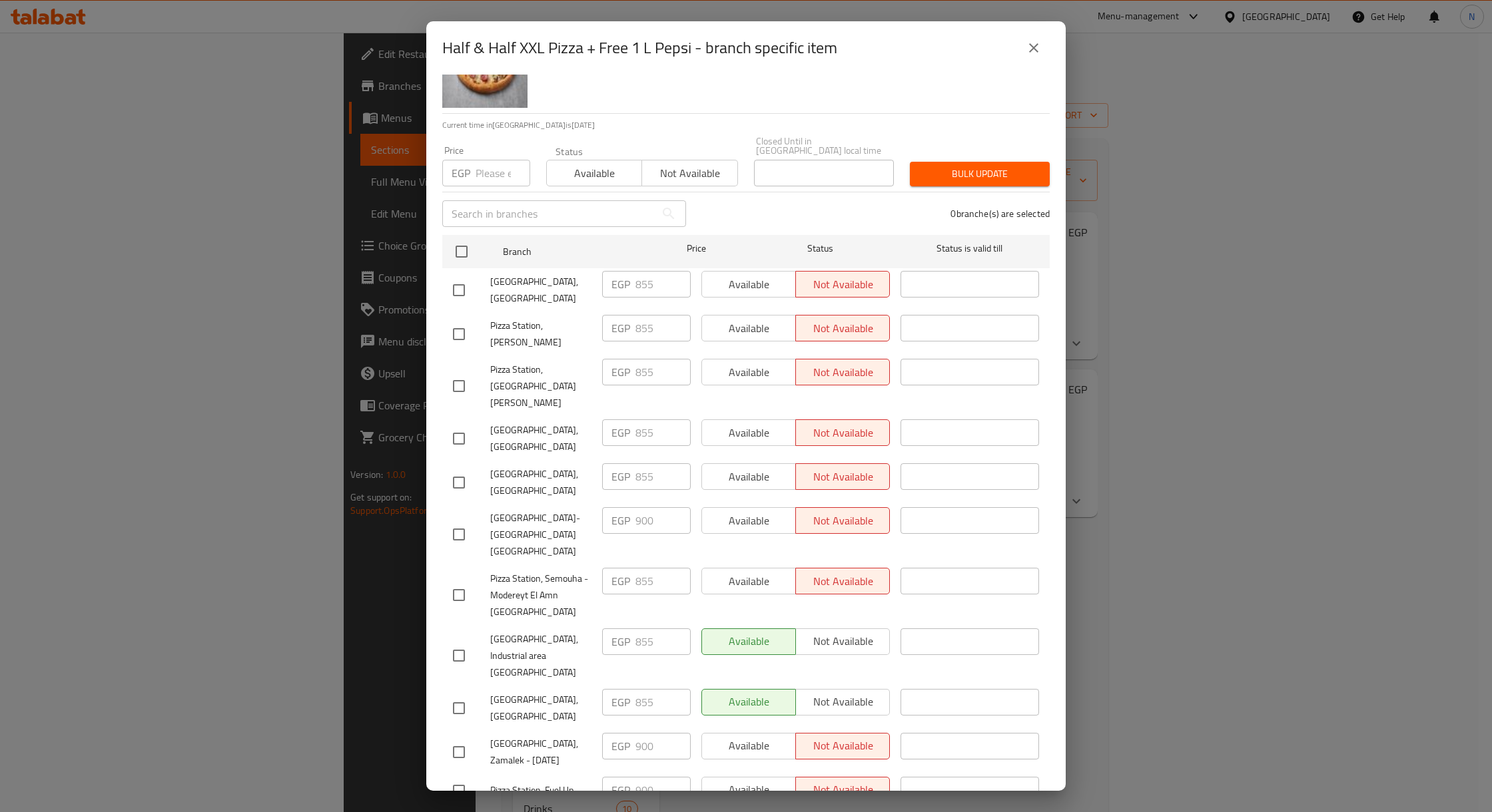
scroll to position [89, 0]
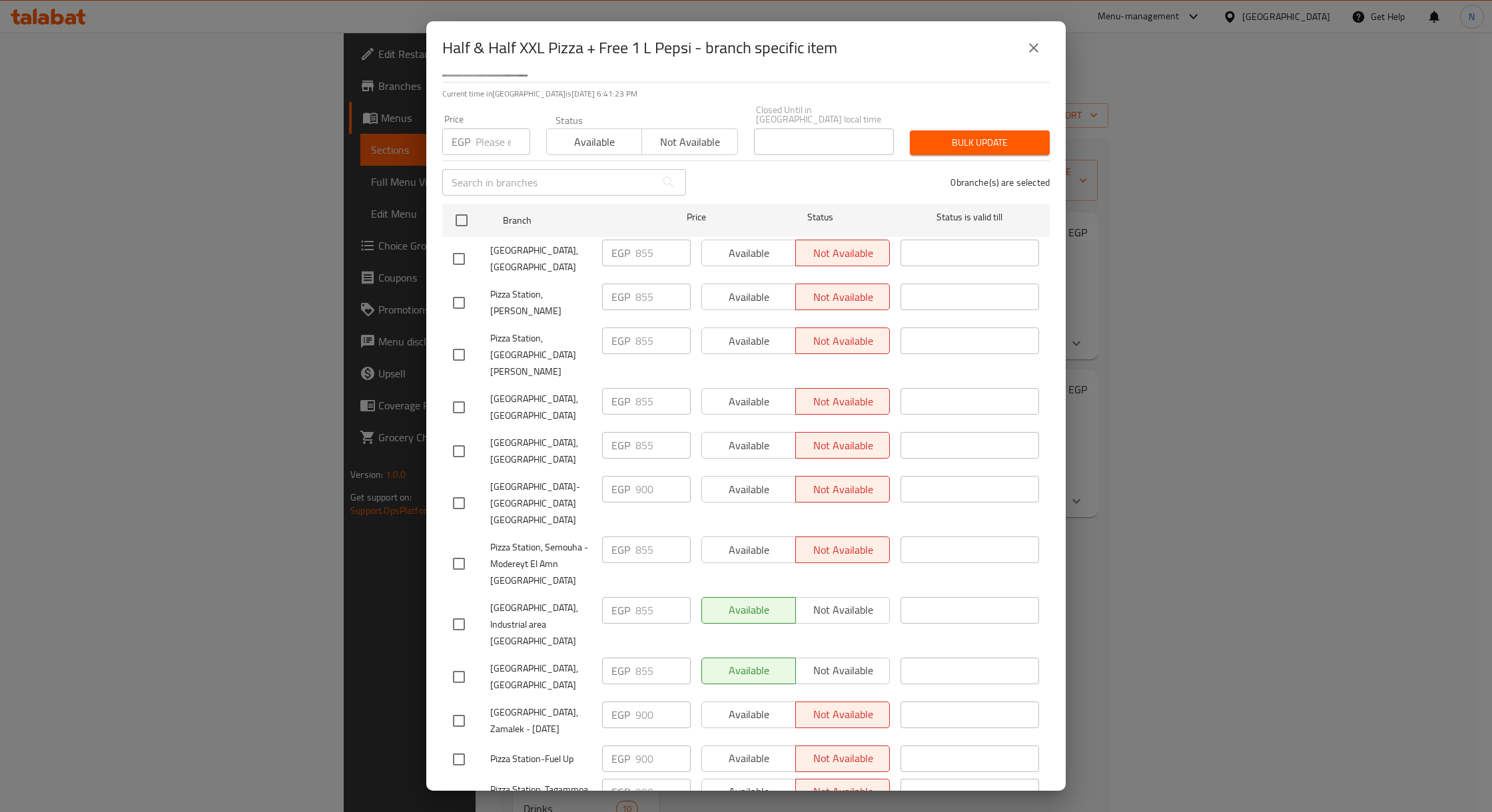
click at [457, 40] on h2 "Half & Half XXL Pizza + Free 1 L Pepsi - branch specific item" at bounding box center [640, 48] width 395 height 22
drag, startPoint x: 457, startPoint y: 40, endPoint x: 527, endPoint y: 35, distance: 70.2
click at [527, 37] on h2 "Half & Half XXL Pizza + Free 1 L Pepsi - branch specific item" at bounding box center [640, 48] width 395 height 22
click at [560, 40] on h2 "Half & Half XXL Pizza + Free 1 L Pepsi - branch specific item" at bounding box center [640, 48] width 395 height 22
click at [1029, 40] on icon "close" at bounding box center [1034, 48] width 16 height 16
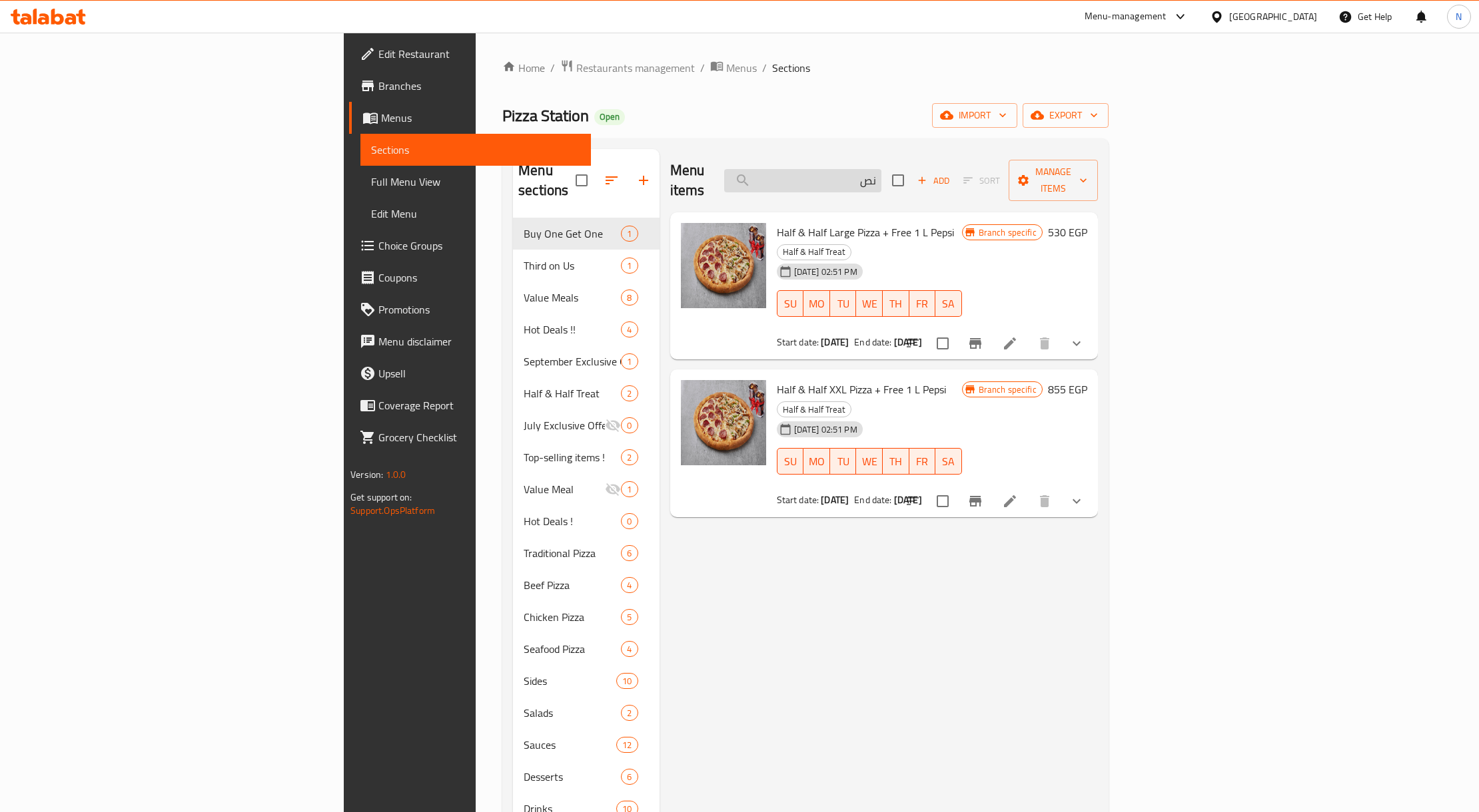
click at [882, 169] on input "نص" at bounding box center [803, 181] width 157 height 23
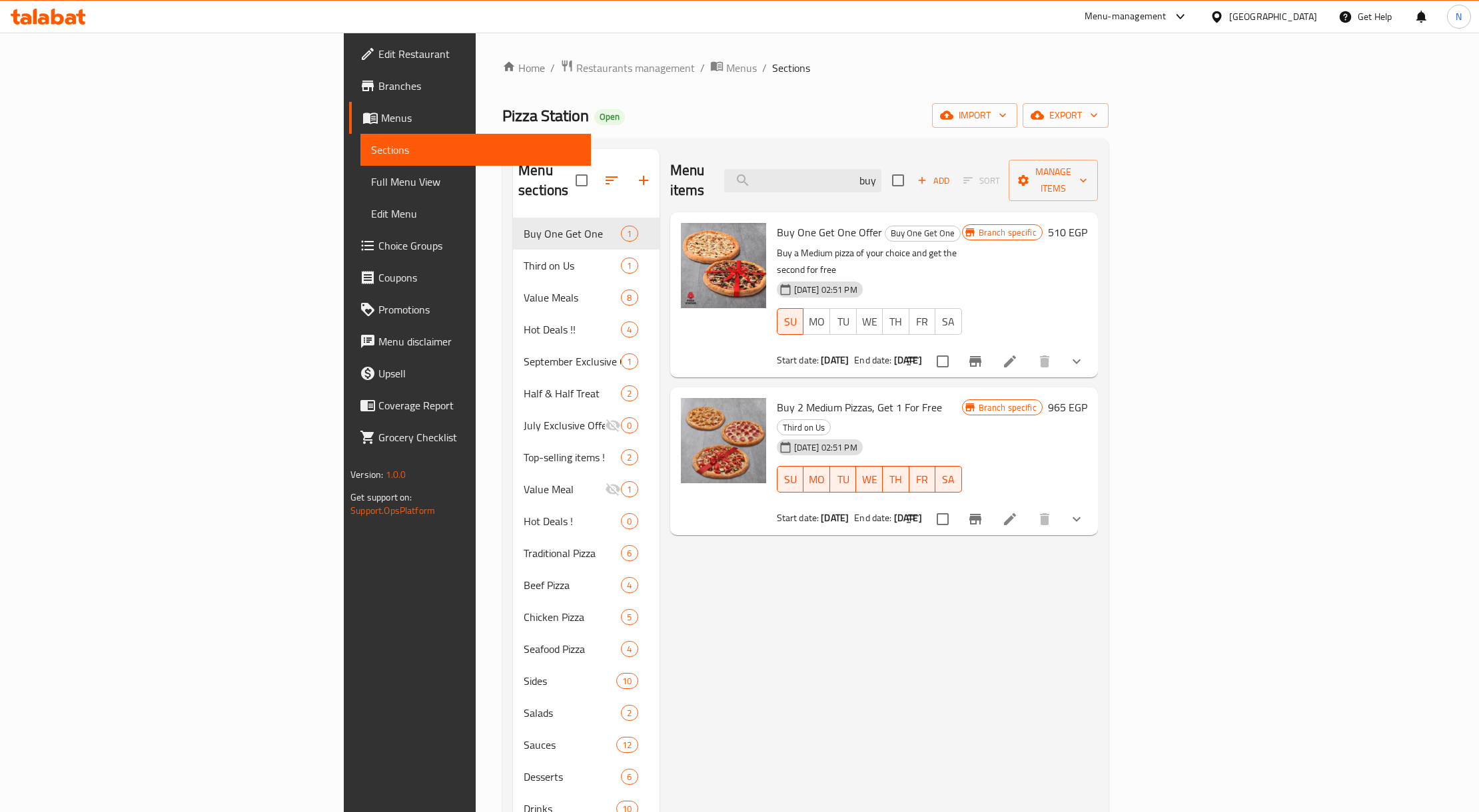
click at [777, 397] on span "Buy 2 Medium Pizzas, Get 1 For Free" at bounding box center [859, 407] width 165 height 20
drag, startPoint x: 707, startPoint y: 374, endPoint x: 808, endPoint y: 366, distance: 101.3
click at [808, 397] on span "Buy 2 Medium Pizzas, Get 1 For Free" at bounding box center [859, 407] width 165 height 20
click at [869, 182] on input "buy" at bounding box center [803, 181] width 157 height 23
click at [870, 181] on input "buy" at bounding box center [803, 181] width 157 height 23
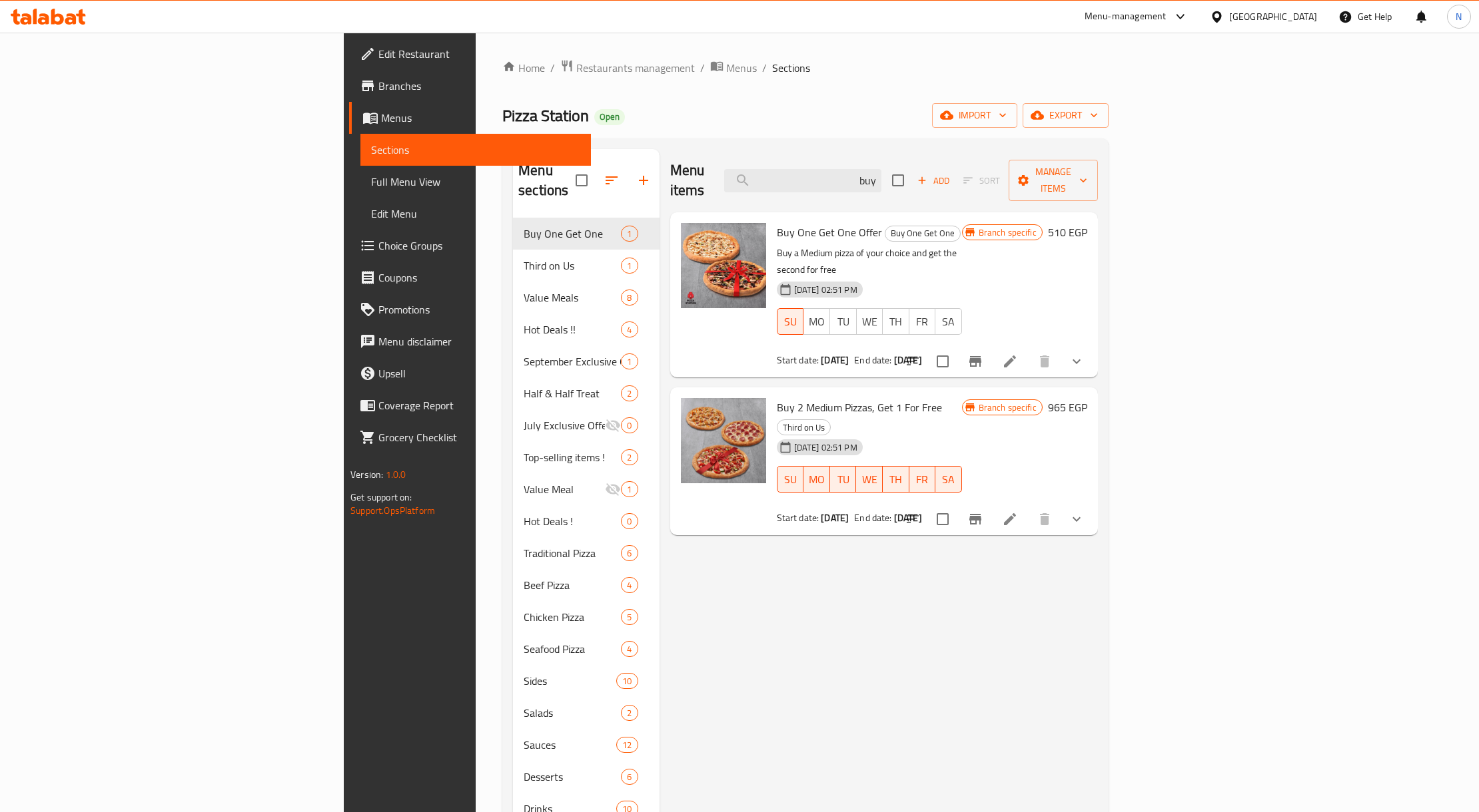
click at [917, 156] on div "Menu items buy Add Sort Manage items" at bounding box center [884, 181] width 428 height 63
click at [882, 177] on input "buy" at bounding box center [803, 181] width 157 height 23
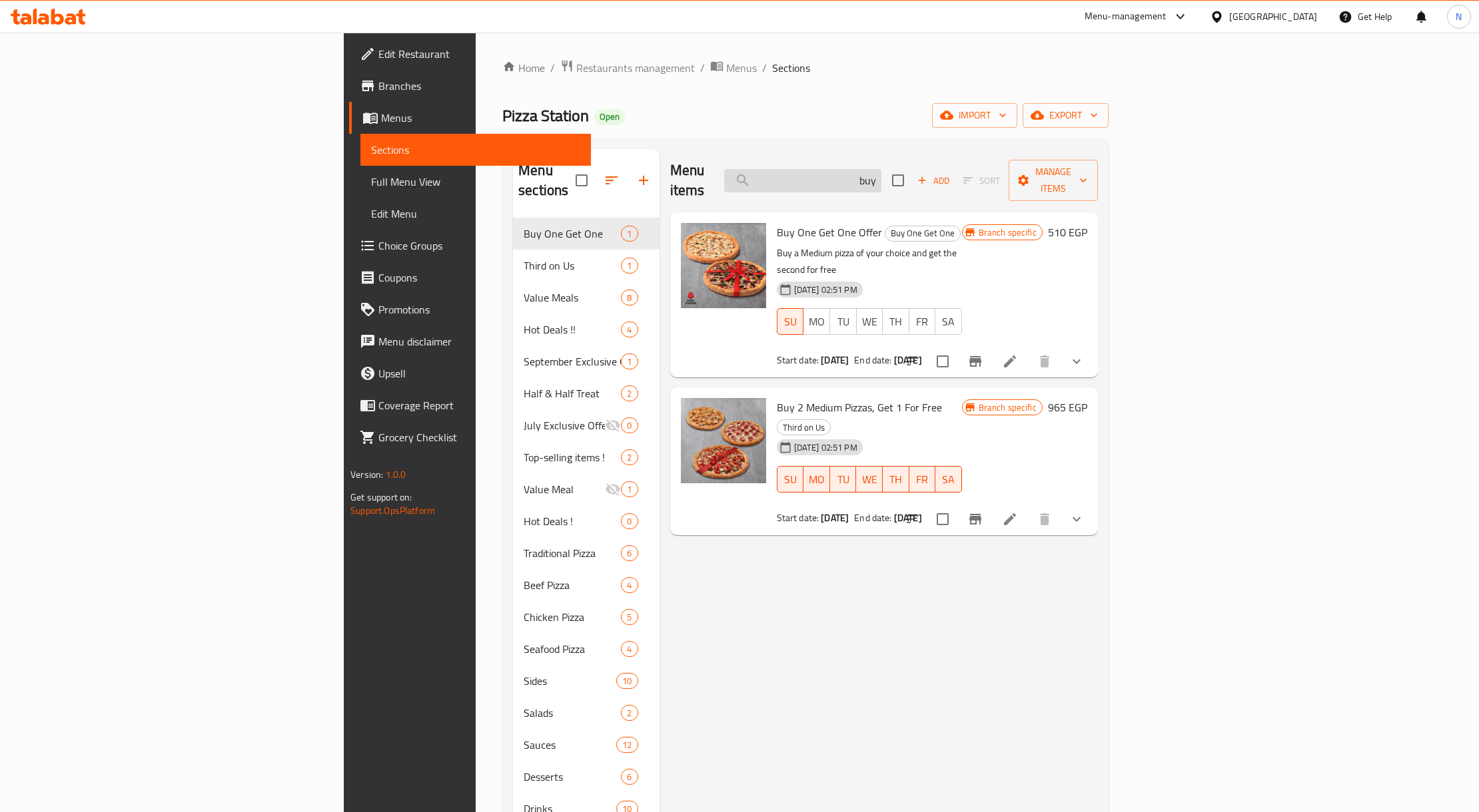
click at [882, 177] on input "buy" at bounding box center [803, 181] width 157 height 23
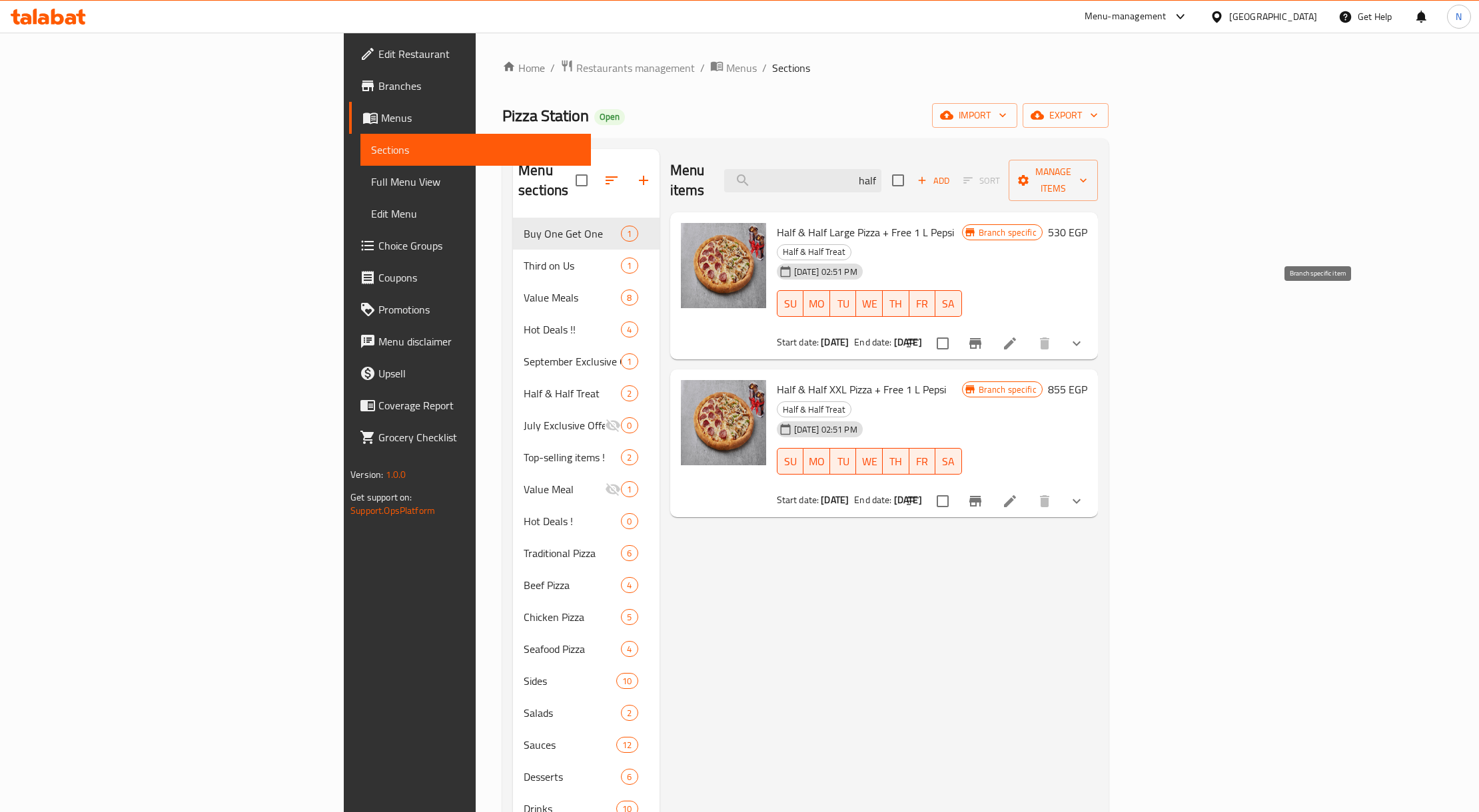
type input "half"
click at [983, 335] on icon "Branch-specific-item" at bounding box center [975, 343] width 16 height 16
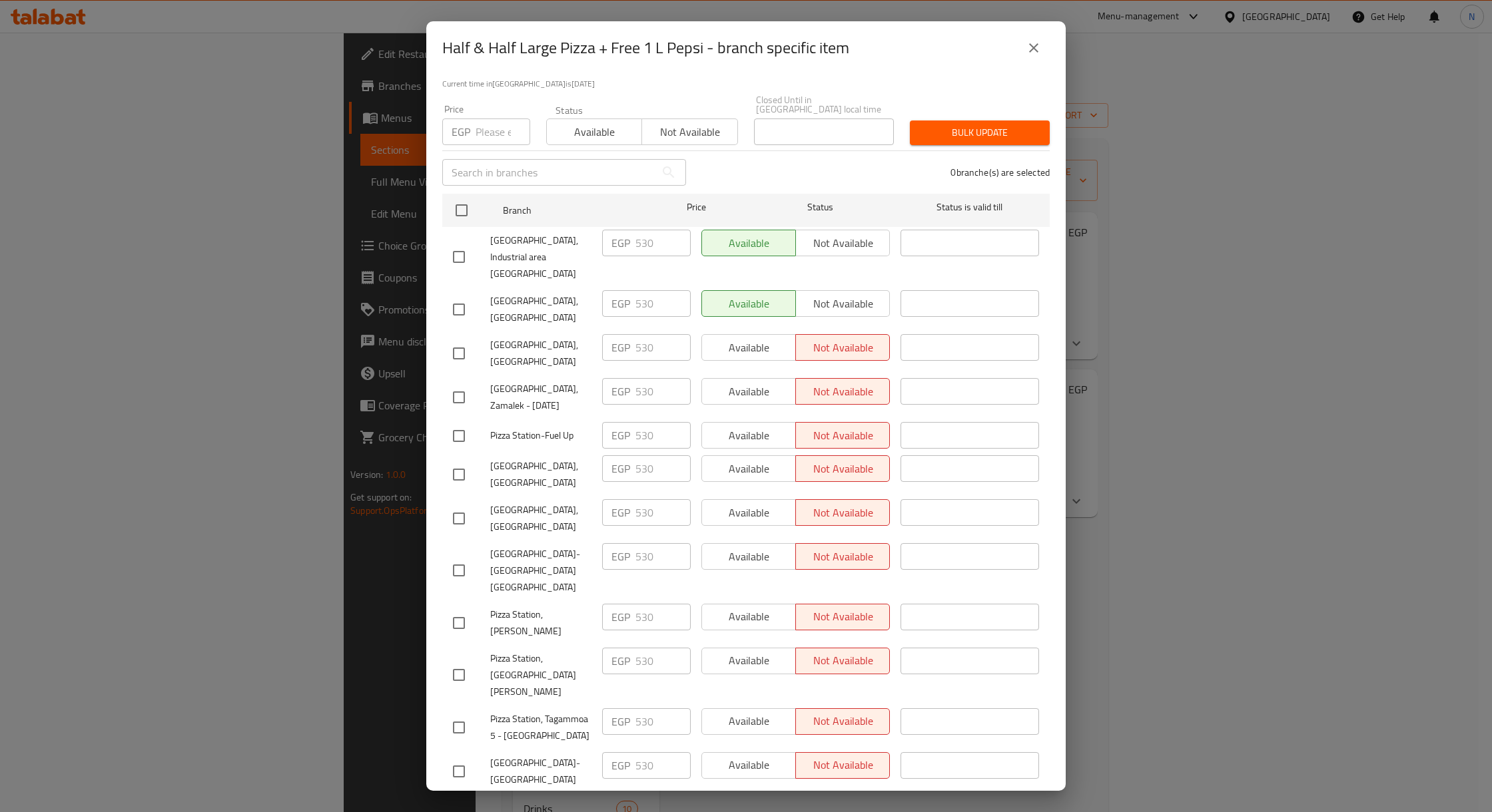
scroll to position [187, 0]
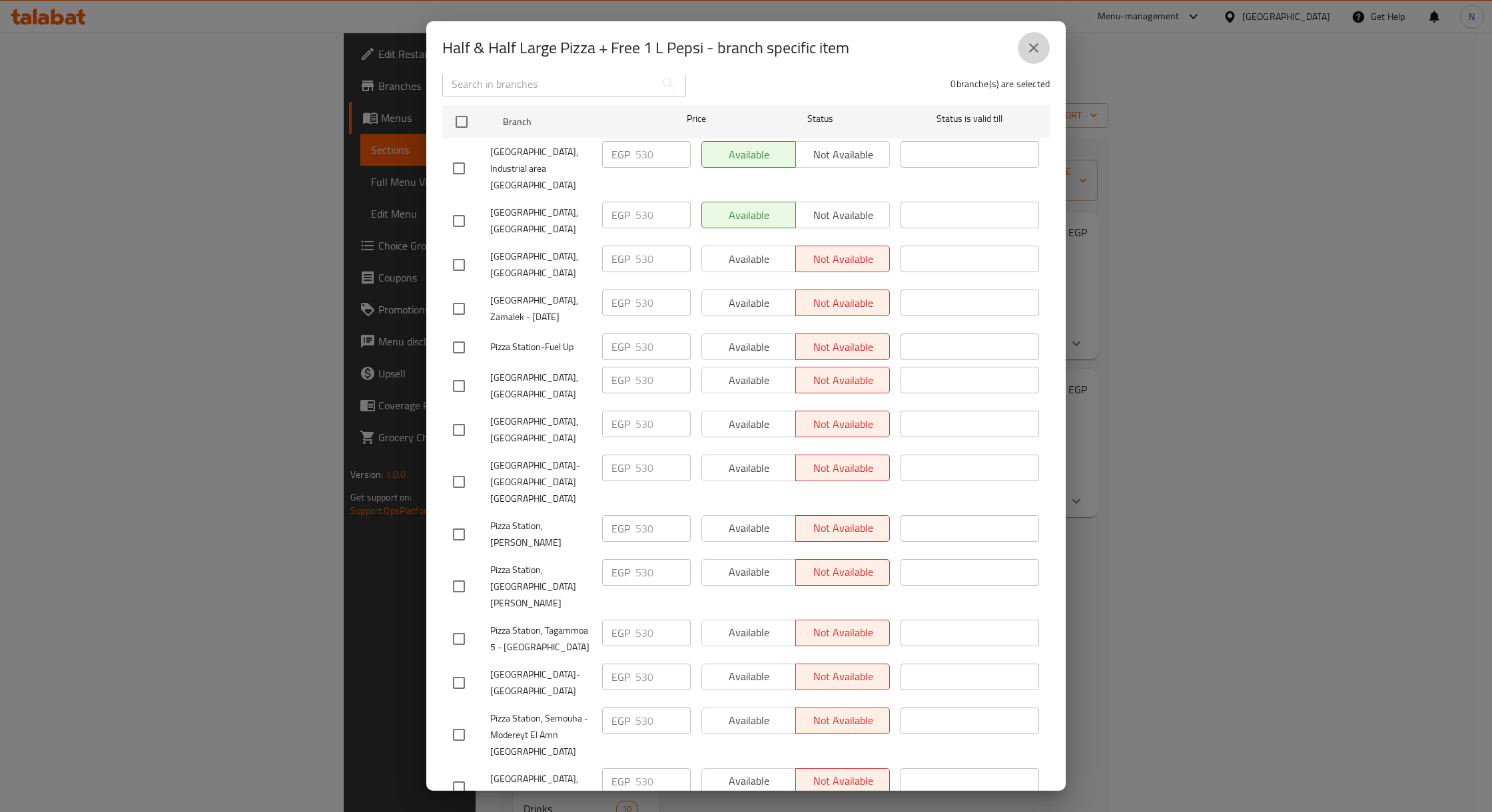
click at [1029, 52] on icon "close" at bounding box center [1034, 48] width 16 height 16
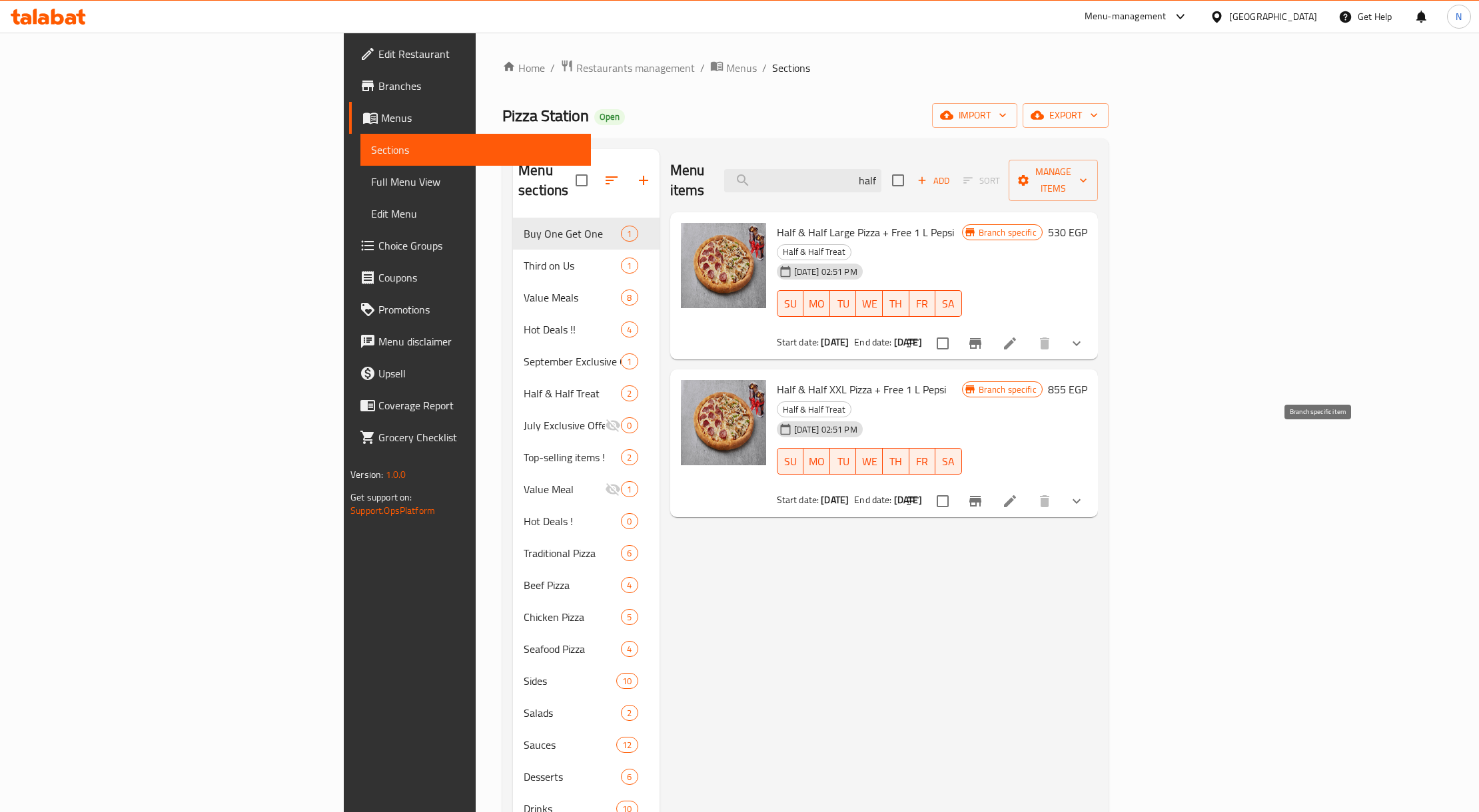
click at [981, 496] on icon "Branch-specific-item" at bounding box center [975, 501] width 12 height 11
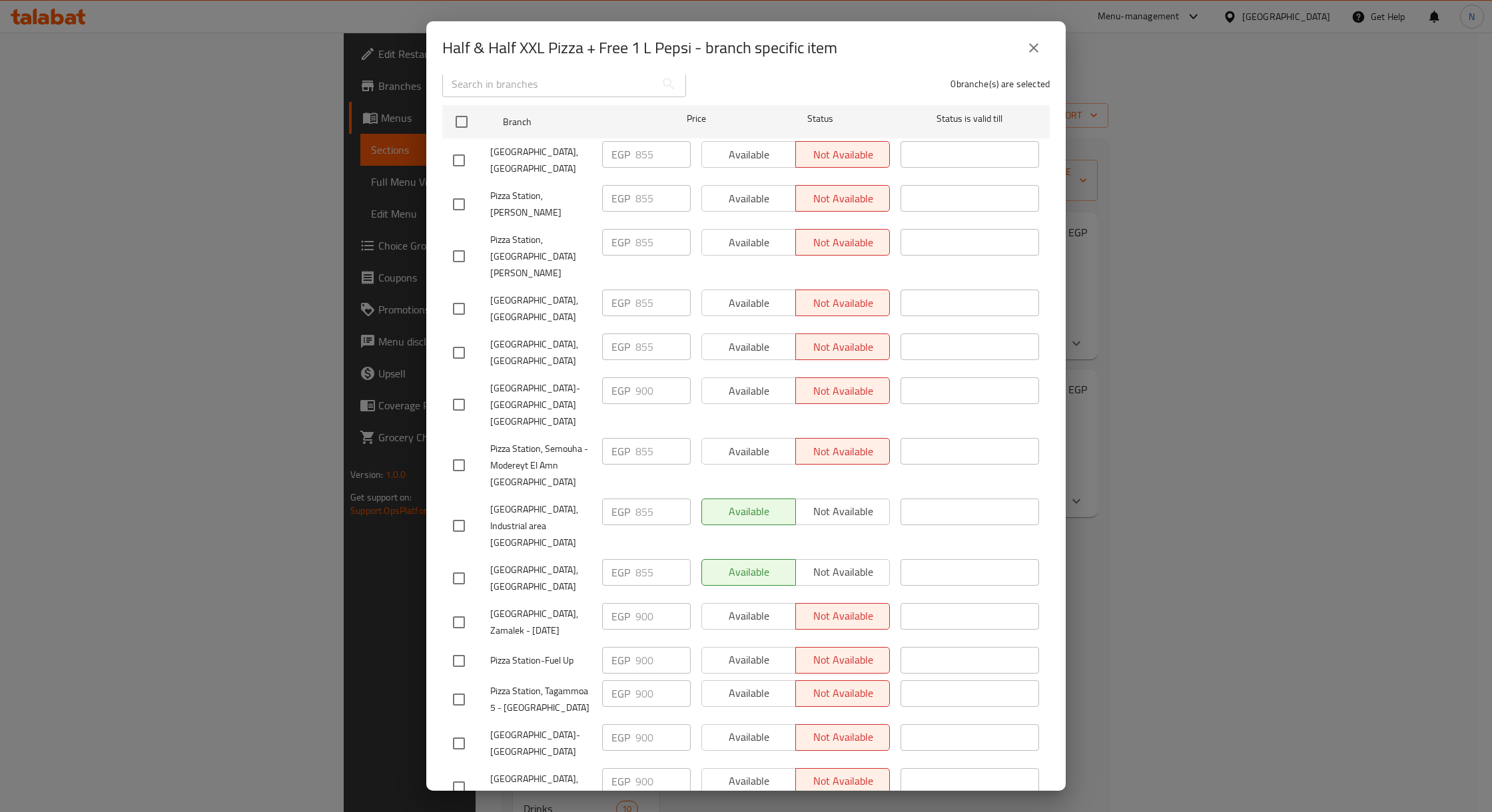
click at [1042, 43] on button "close" at bounding box center [1034, 48] width 32 height 32
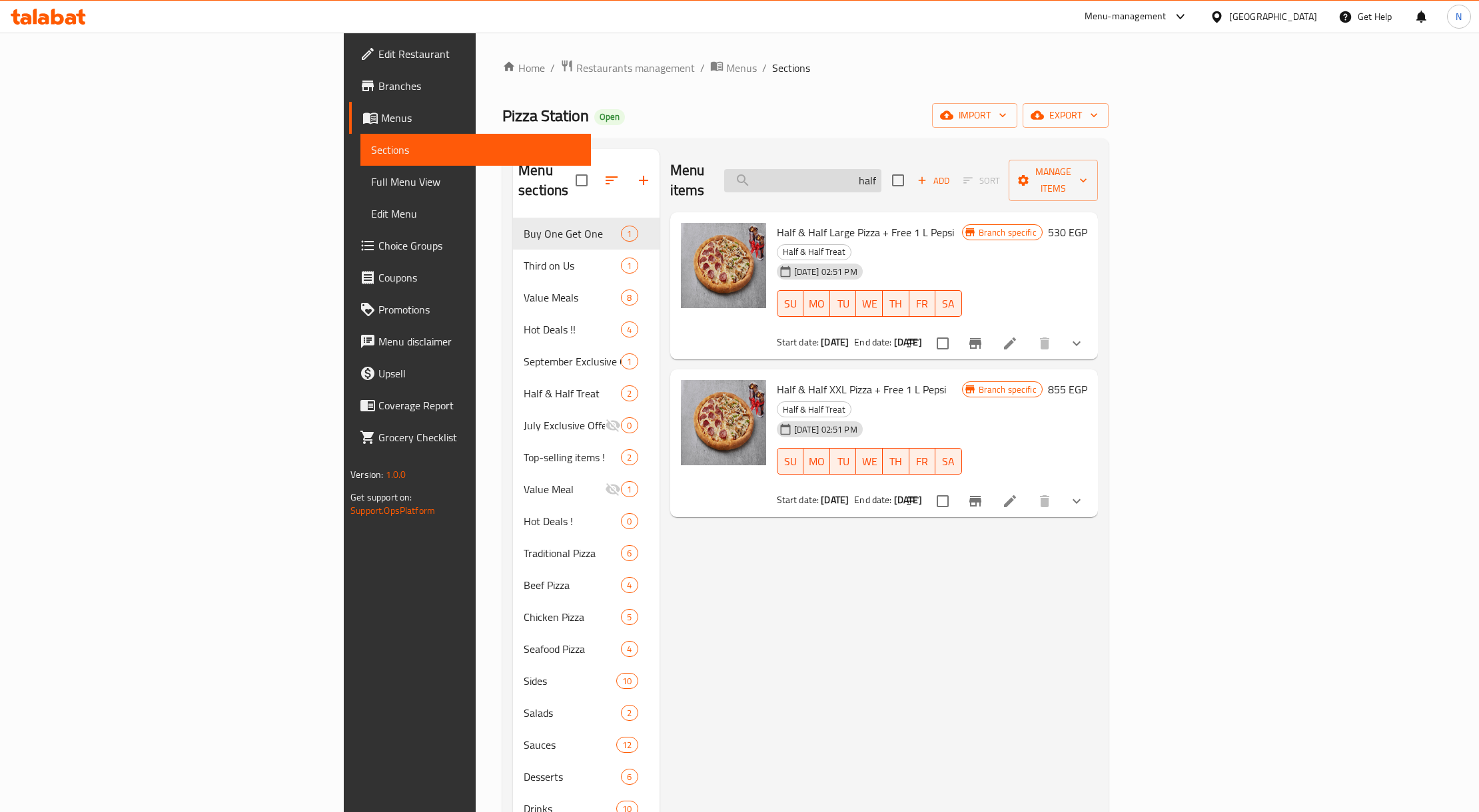
click at [882, 173] on input "half" at bounding box center [803, 181] width 157 height 23
paste input "سوبر فاميلي ميل"
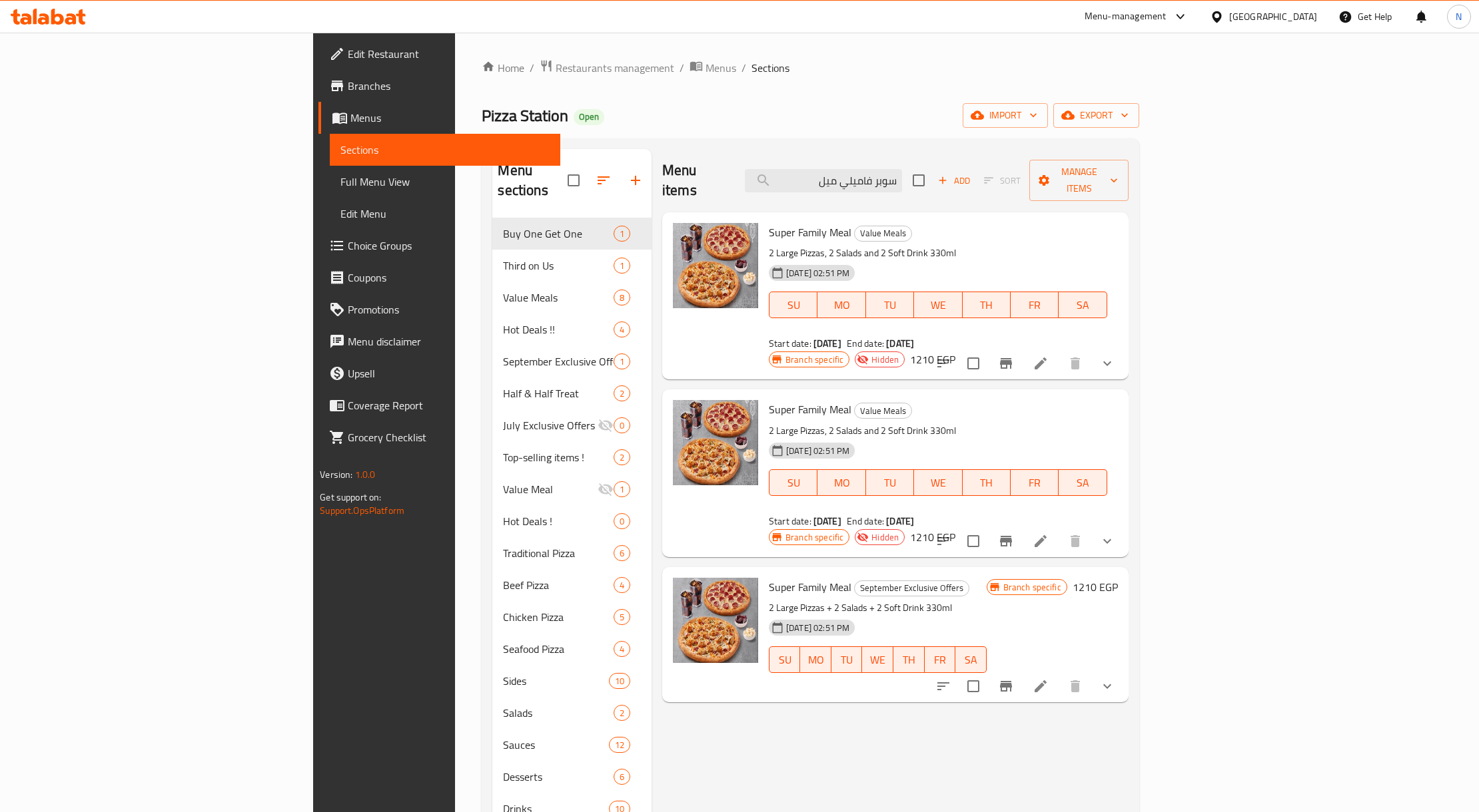
click at [768, 222] on span "Super Family Meal" at bounding box center [809, 232] width 82 height 20
drag, startPoint x: 712, startPoint y: 211, endPoint x: 747, endPoint y: 219, distance: 35.9
click at [768, 222] on span "Super Family Meal" at bounding box center [809, 232] width 82 height 20
click at [768, 400] on span "Super Family Meal" at bounding box center [809, 410] width 82 height 20
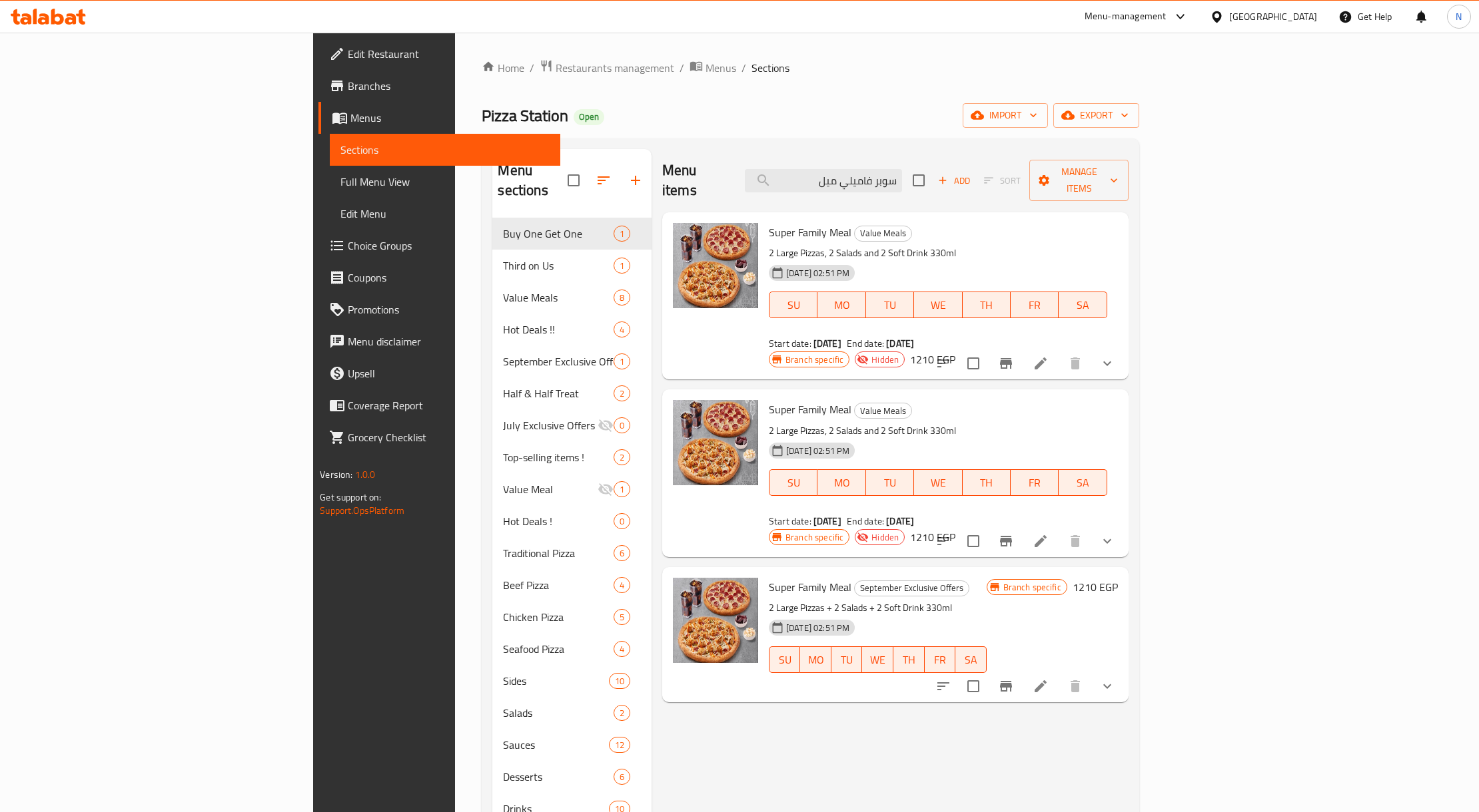
click at [763, 573] on div "Super Family Meal September Exclusive Offers 2 Large Pizzas + 2 Salads + 2 Soft…" at bounding box center [877, 635] width 228 height 125
click at [768, 577] on span "Super Family Meal" at bounding box center [809, 587] width 82 height 20
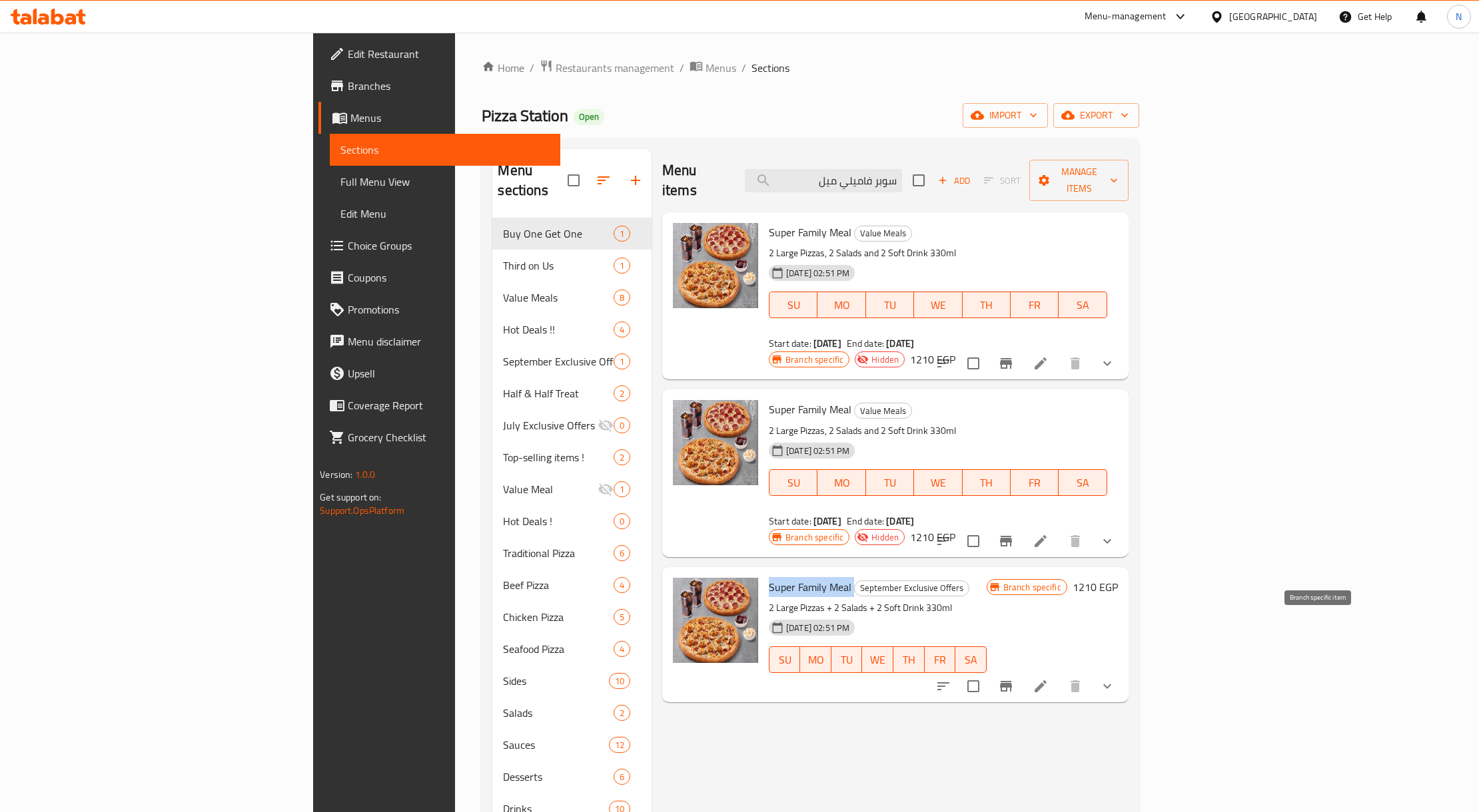
click at [1022, 671] on button "Branch-specific-item" at bounding box center [1006, 687] width 32 height 32
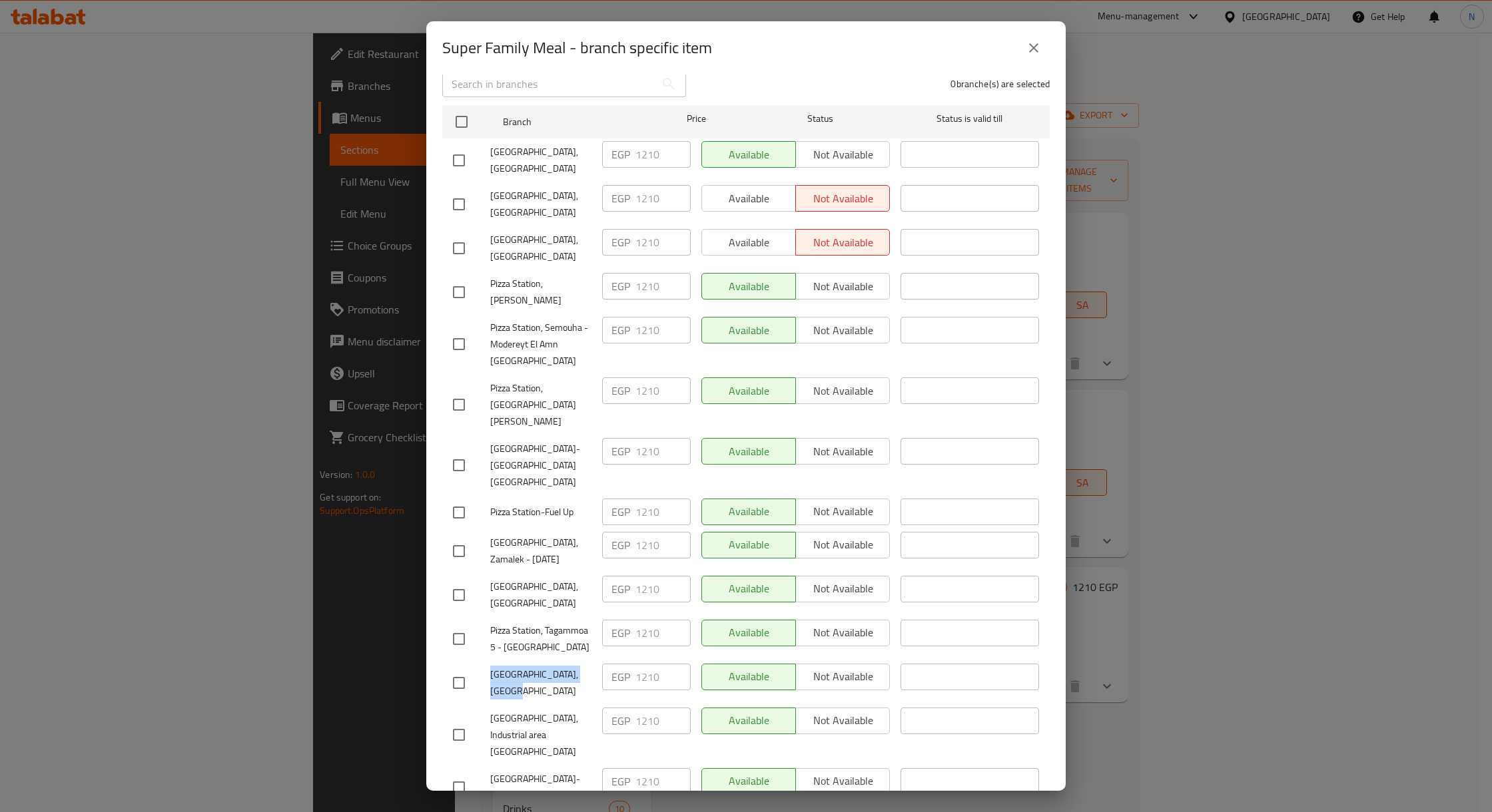
click at [1024, 48] on button "close" at bounding box center [1034, 48] width 32 height 32
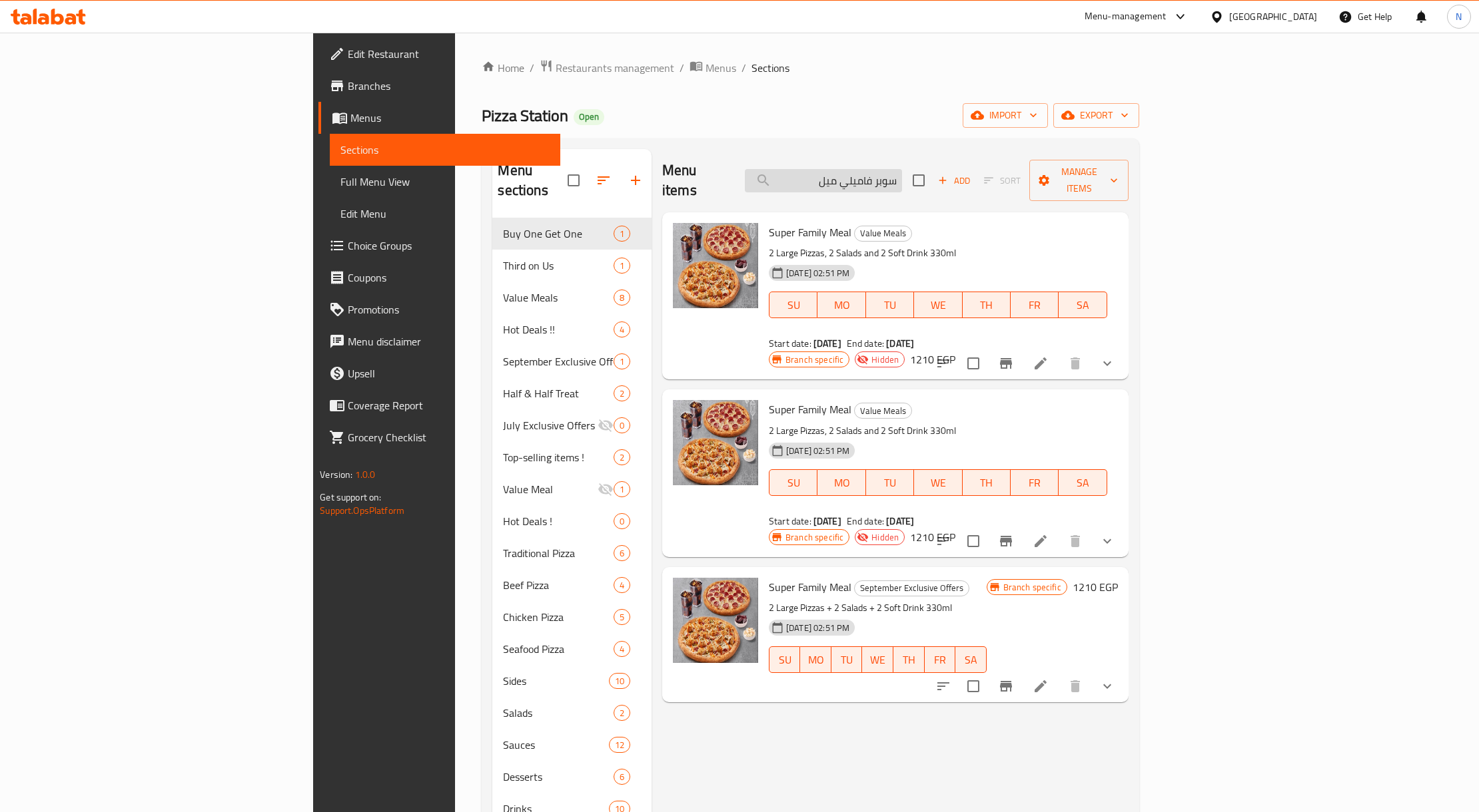
click at [902, 174] on input "سوبر فاميلي ميل" at bounding box center [823, 181] width 157 height 23
paste input "تيشن ميل ميديم"
click at [902, 174] on input "سوبر فاميلي ميل" at bounding box center [823, 181] width 157 height 23
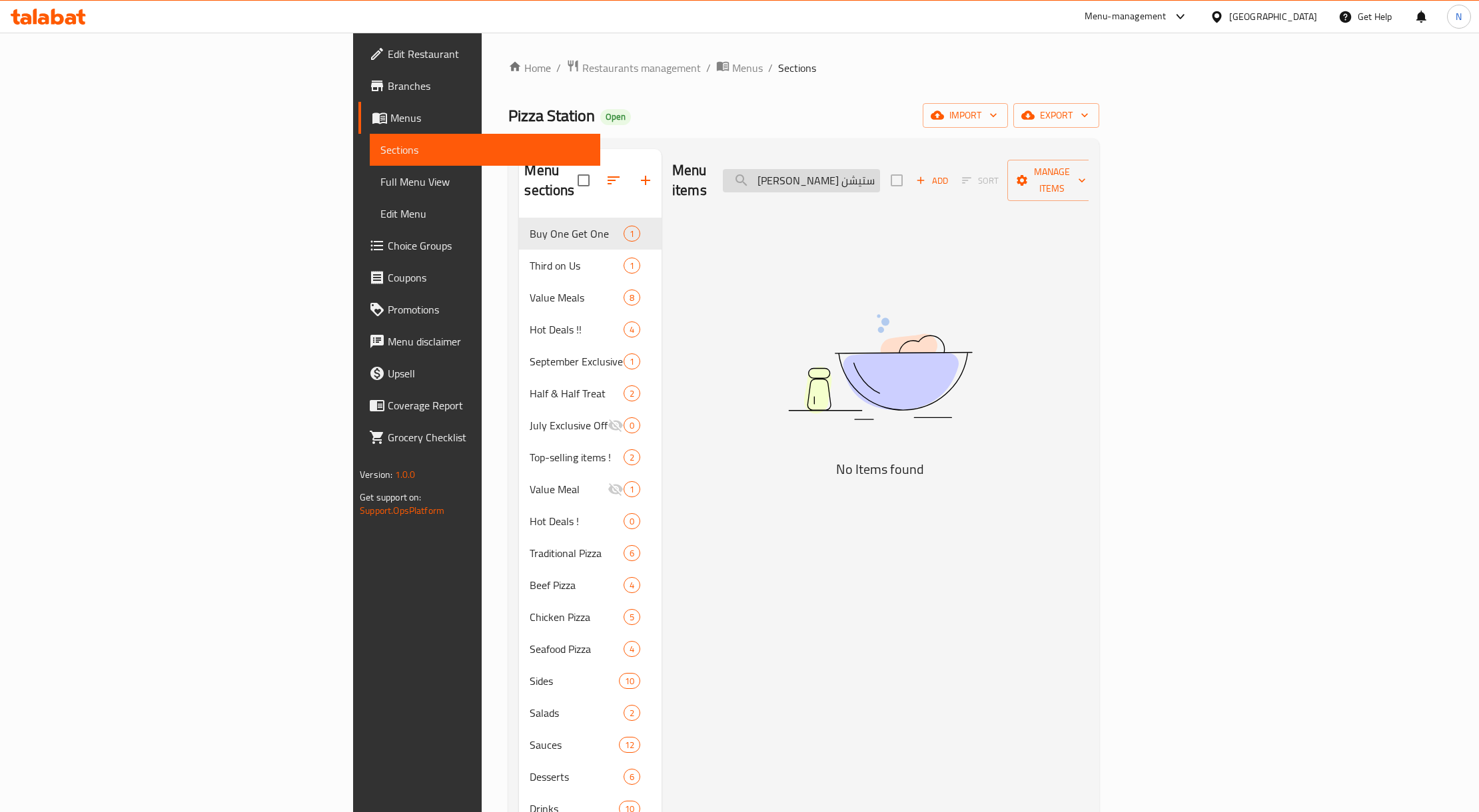
click at [880, 169] on input "ستيشن ميل ميديم" at bounding box center [802, 181] width 157 height 23
type input "ستيشن ميل ميديم"
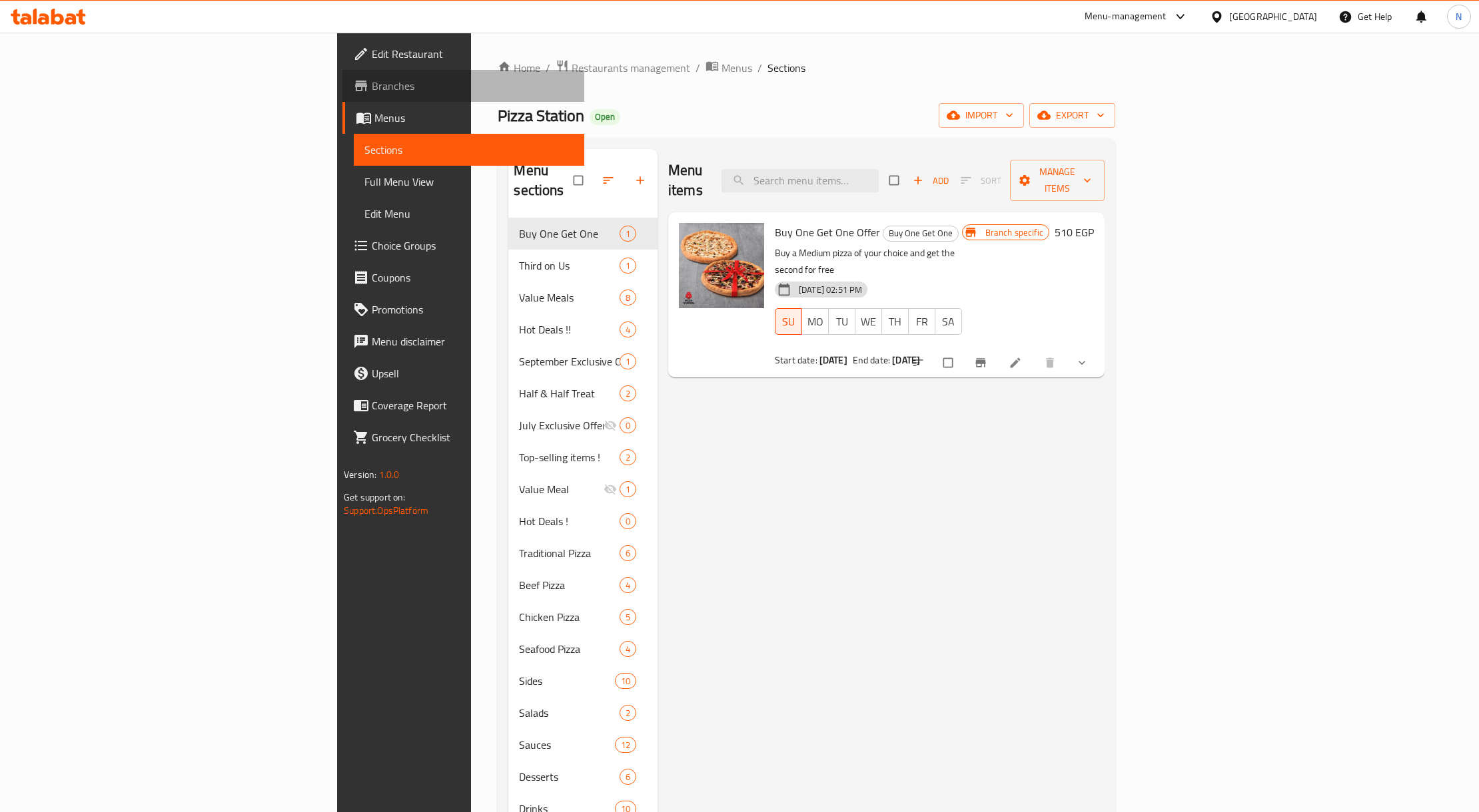
click at [372, 86] on span "Branches" at bounding box center [473, 86] width 202 height 16
